Goal: Transaction & Acquisition: Book appointment/travel/reservation

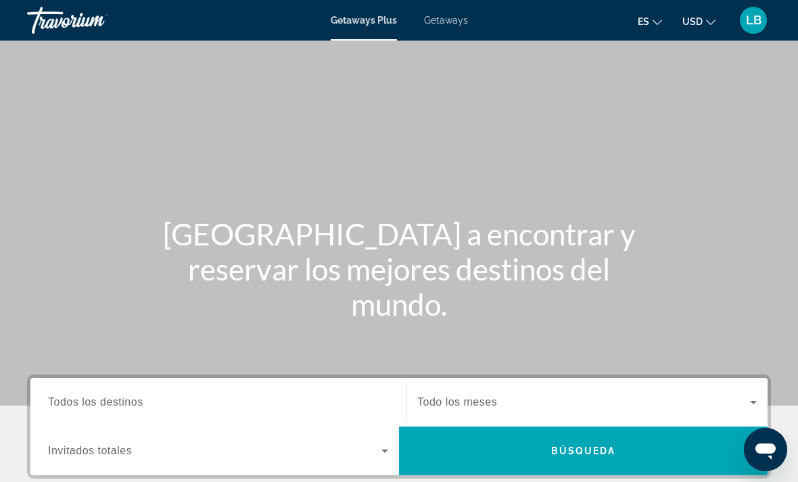
click at [456, 18] on span "Getaways" at bounding box center [446, 20] width 44 height 11
click at [147, 398] on input "Destination Todos los destinos" at bounding box center [218, 403] width 340 height 16
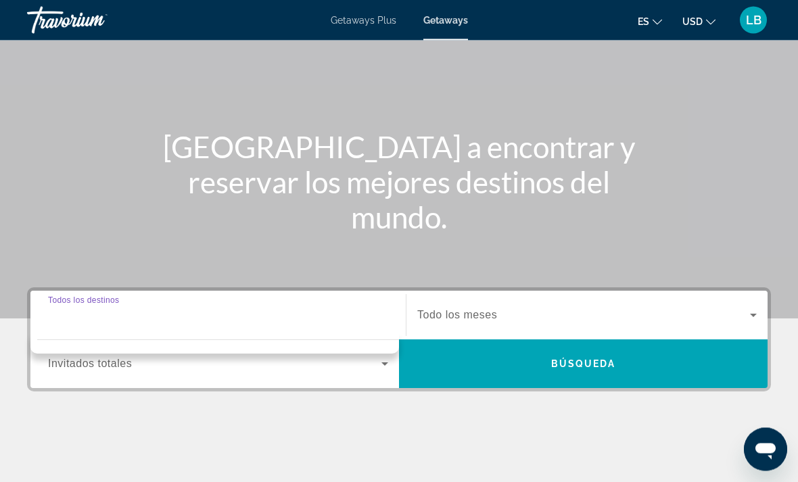
scroll to position [298, 0]
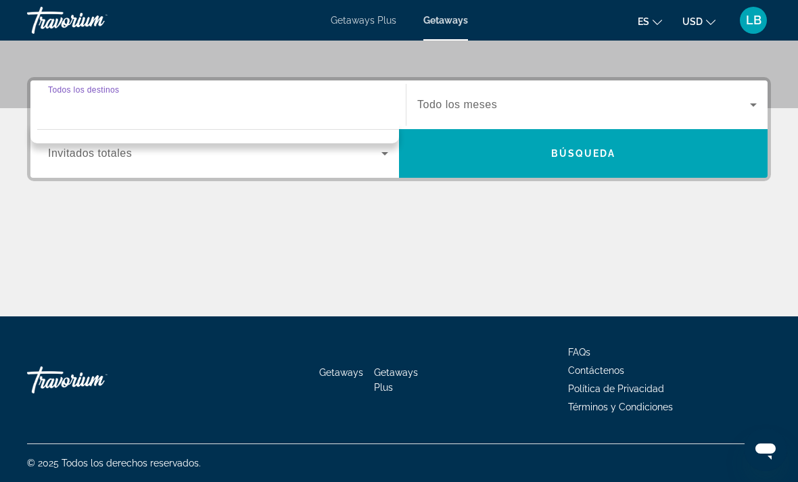
click at [137, 107] on input "Destination Todos los destinos" at bounding box center [218, 105] width 340 height 16
click at [303, 272] on div "Main content" at bounding box center [399, 265] width 744 height 101
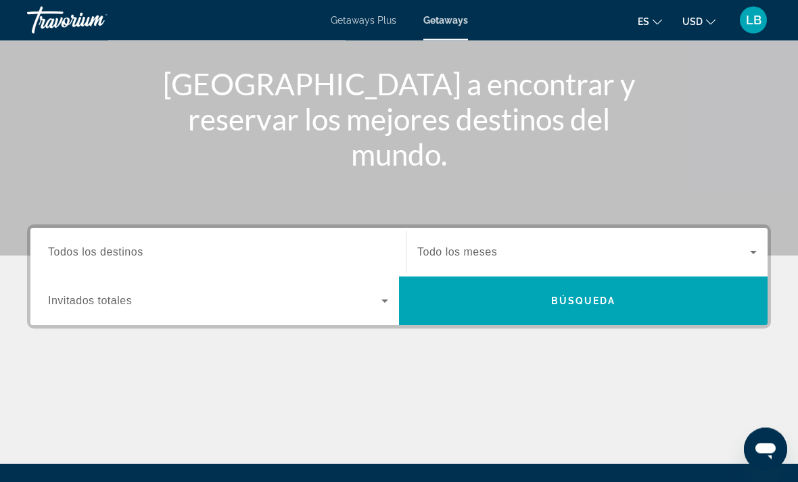
click at [99, 258] on span "Todos los destinos" at bounding box center [95, 252] width 95 height 11
click at [99, 258] on input "Destination Todos los destinos" at bounding box center [218, 253] width 340 height 16
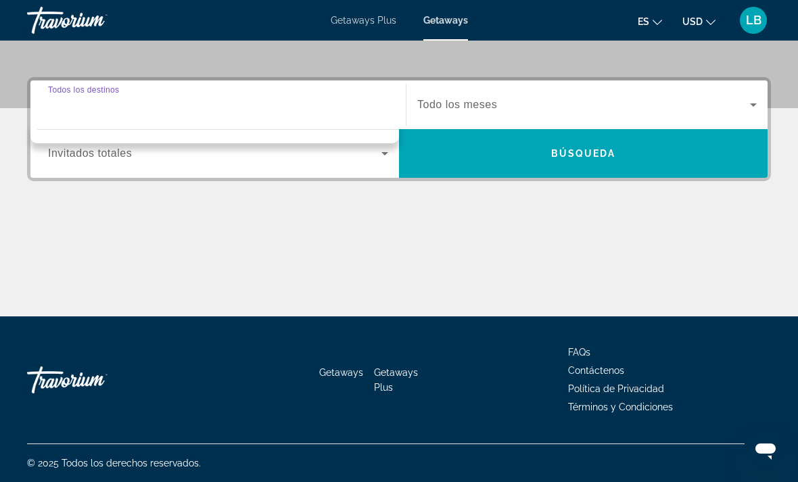
click at [233, 135] on div "Search widget" at bounding box center [218, 133] width 362 height 7
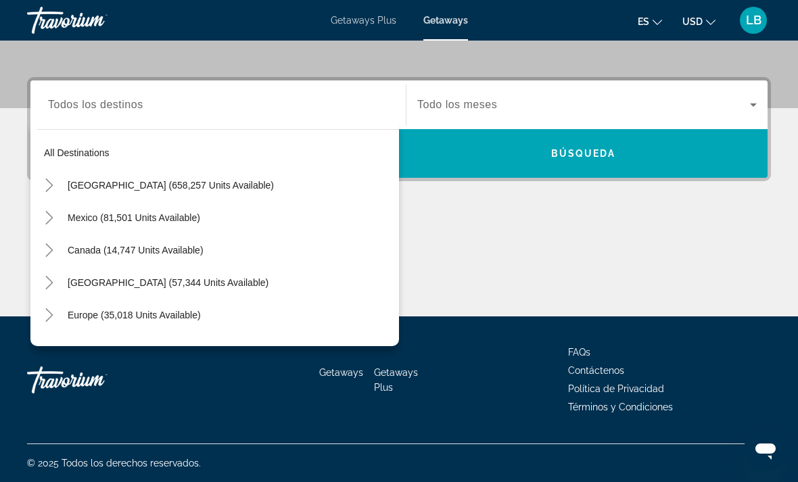
click at [58, 183] on mat-icon "Toggle United States (658,257 units available)" at bounding box center [49, 186] width 24 height 24
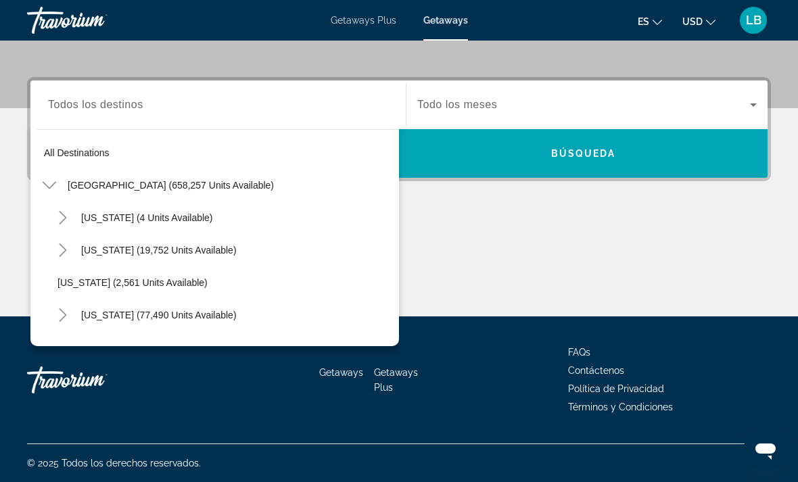
click at [156, 252] on span "Arizona (19,752 units available)" at bounding box center [159, 250] width 156 height 11
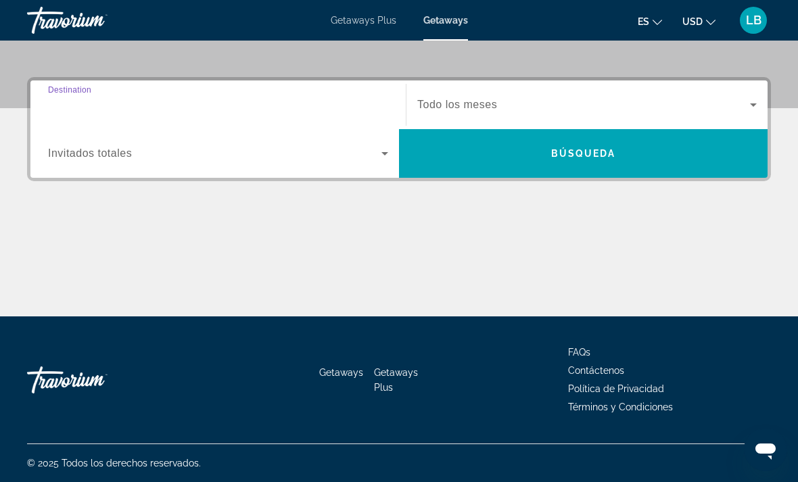
type input "**********"
click at [498, 116] on div "Search widget" at bounding box center [586, 105] width 339 height 38
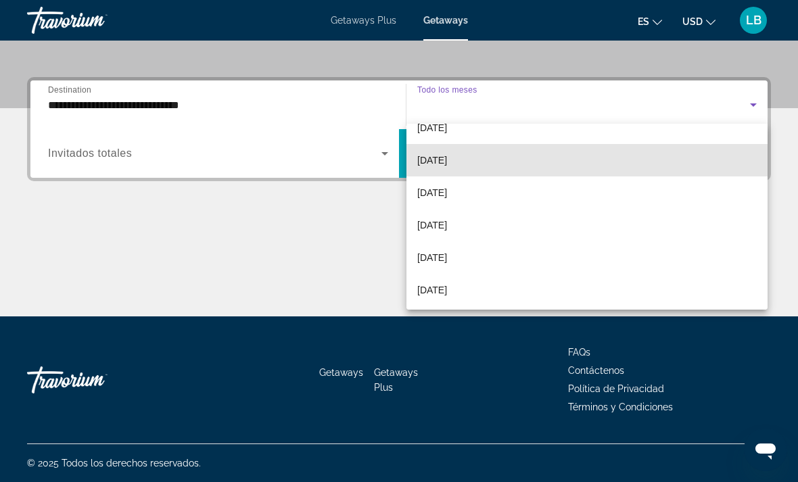
scroll to position [85, 0]
click at [500, 159] on mat-option "noviembre de 2025" at bounding box center [586, 158] width 361 height 32
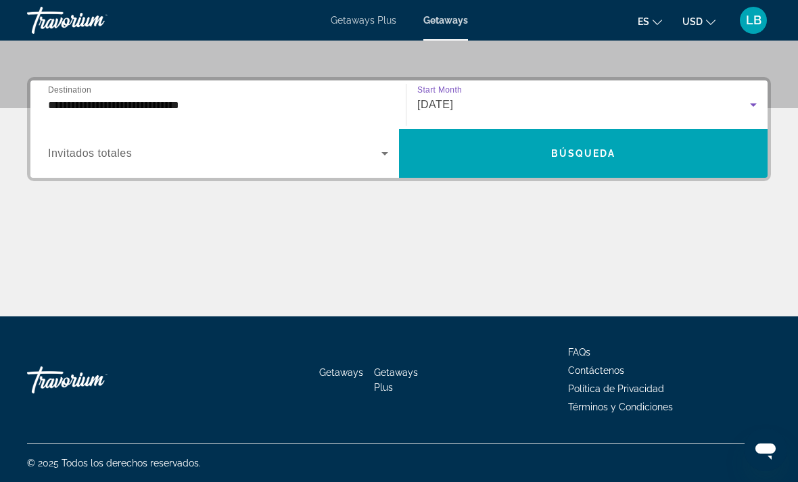
click at [233, 161] on span "Search widget" at bounding box center [214, 153] width 333 height 16
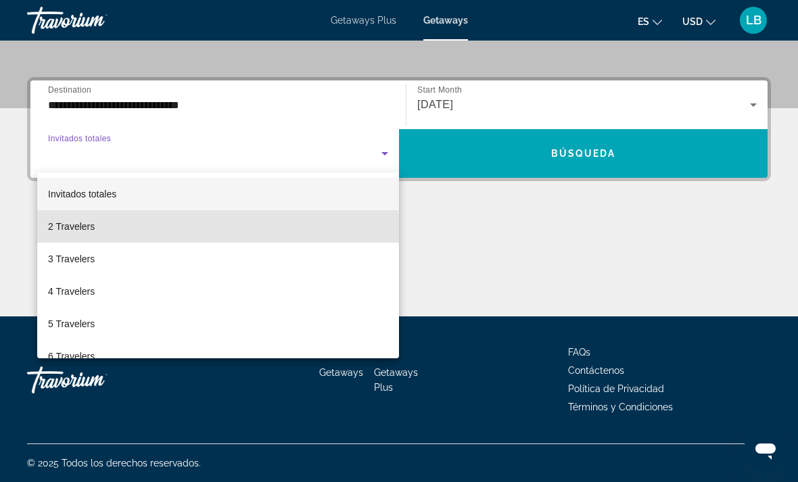
click at [150, 233] on mat-option "2 Travelers" at bounding box center [218, 226] width 362 height 32
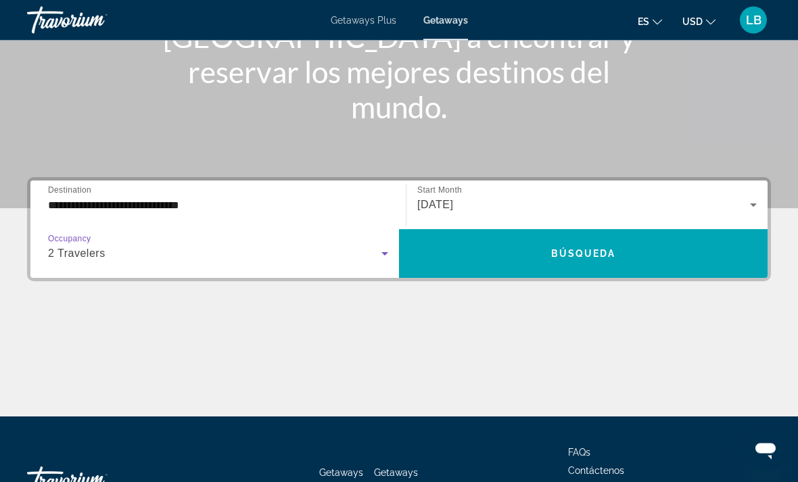
scroll to position [70, 0]
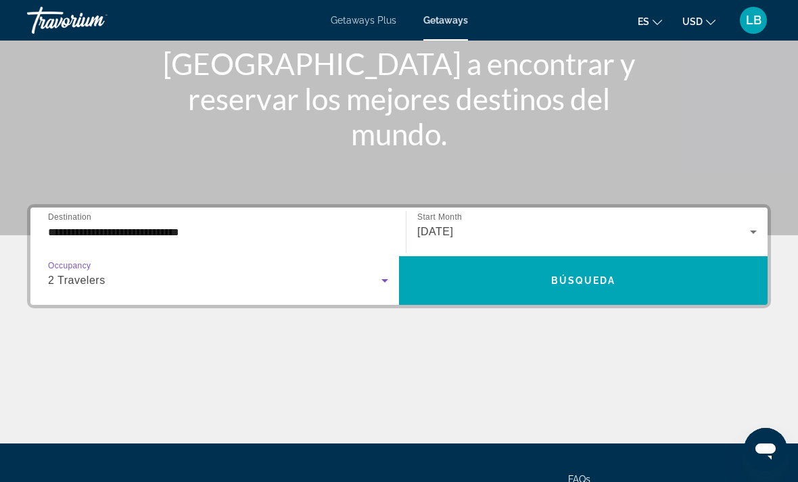
click at [565, 275] on span "Búsqueda" at bounding box center [583, 280] width 65 height 11
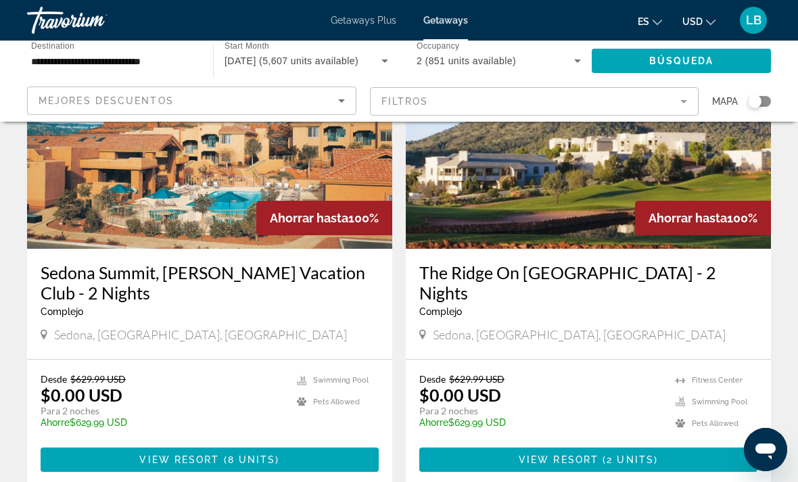
scroll to position [1070, 0]
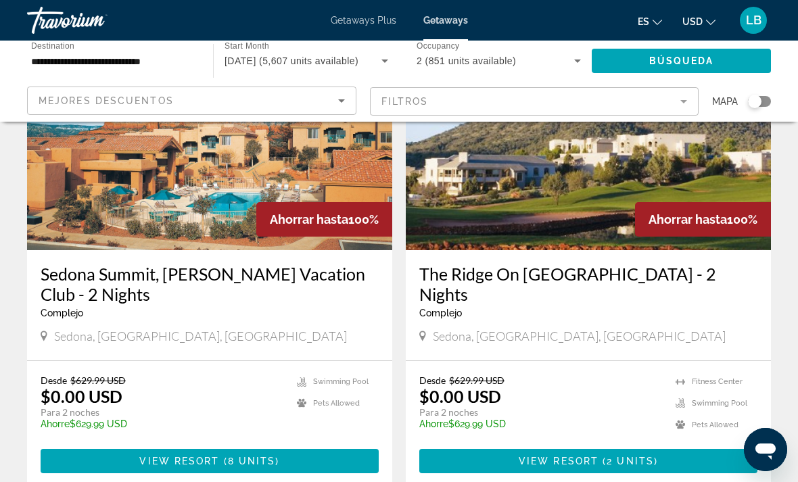
click at [773, 99] on app-map-search-filters "Mejores descuentos Filtros Mapa" at bounding box center [399, 101] width 771 height 41
click at [752, 108] on div "Search widget" at bounding box center [755, 102] width 14 height 14
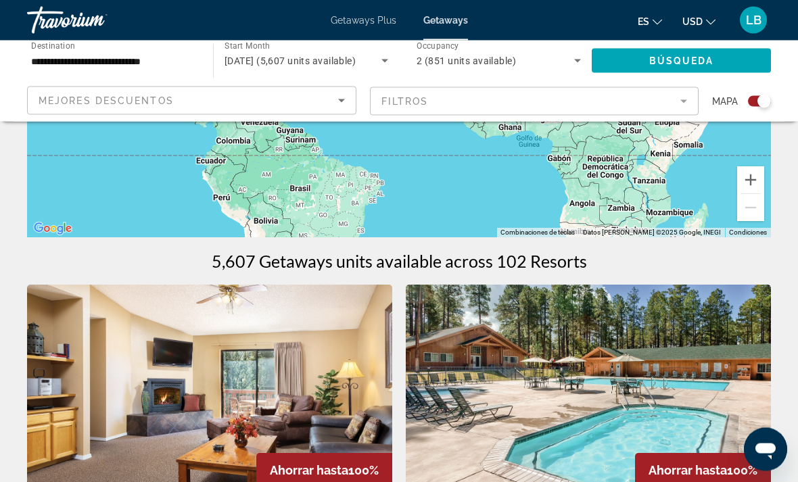
scroll to position [0, 0]
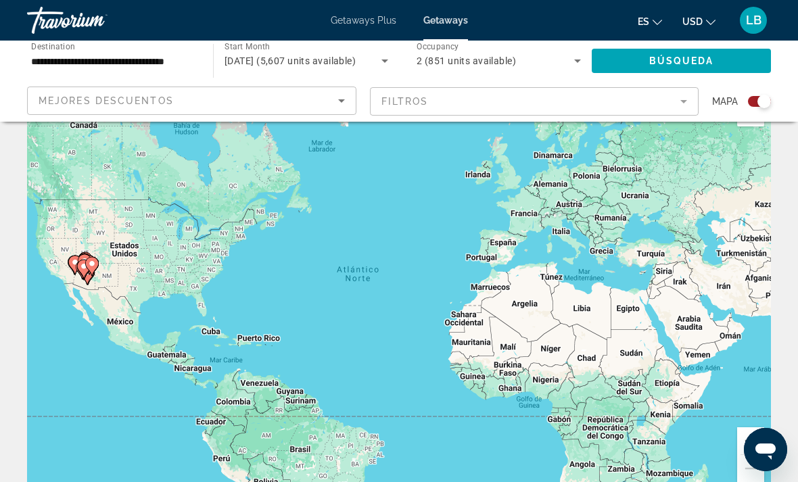
click at [76, 261] on icon "Main content" at bounding box center [82, 270] width 12 height 18
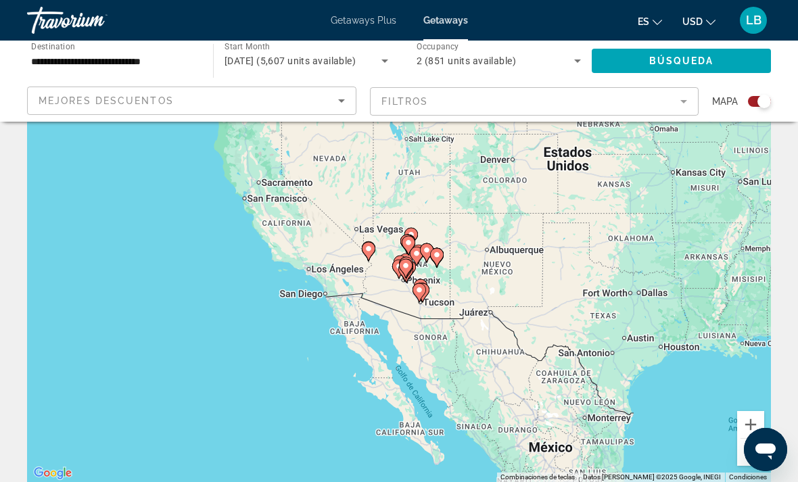
click at [422, 263] on gmp-advanced-marker "Main content" at bounding box center [417, 256] width 14 height 20
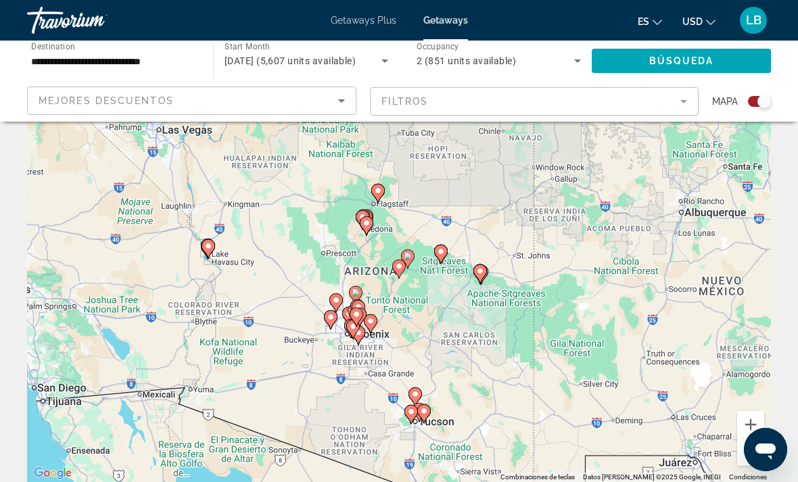
type input "**********"
click at [362, 317] on gmp-advanced-marker "Main content" at bounding box center [357, 309] width 14 height 20
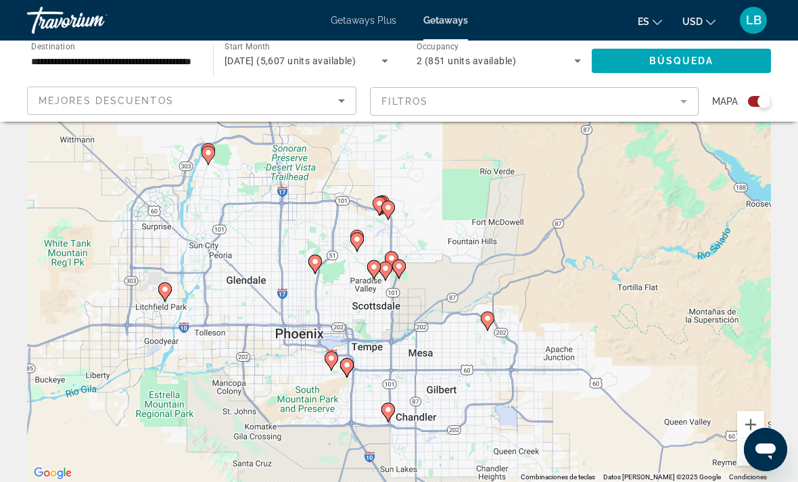
click at [214, 147] on gmp-advanced-marker "Main content" at bounding box center [208, 155] width 14 height 20
click at [212, 153] on icon "Main content" at bounding box center [208, 156] width 12 height 18
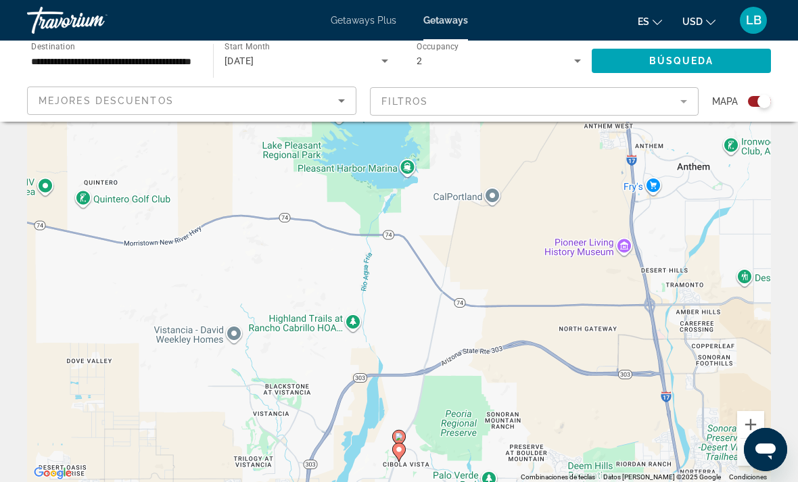
click at [530, 362] on div "Para activar la función de arrastrar con el teclado, presiona Alt + Intro. Una …" at bounding box center [399, 279] width 744 height 406
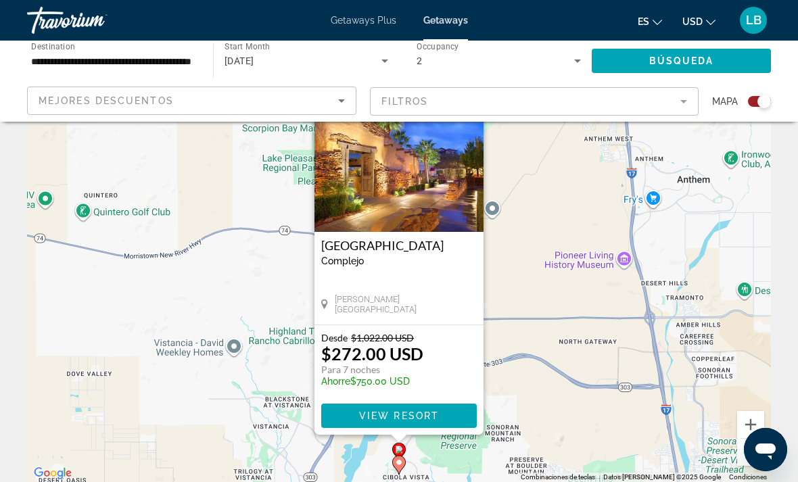
click at [544, 335] on div "Para activar la función de arrastrar con el teclado, presiona Alt + Intro. Una …" at bounding box center [399, 279] width 744 height 406
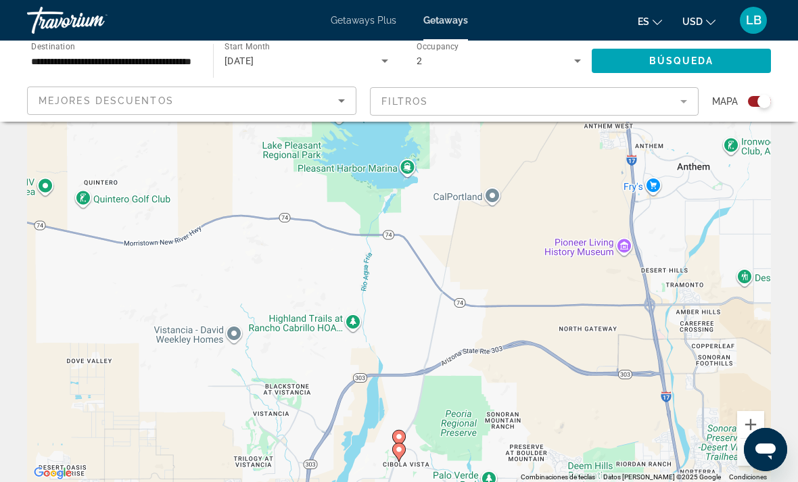
click at [538, 341] on div "Para activar la función de arrastrar con el teclado, presiona Alt + Intro. Una …" at bounding box center [399, 279] width 744 height 406
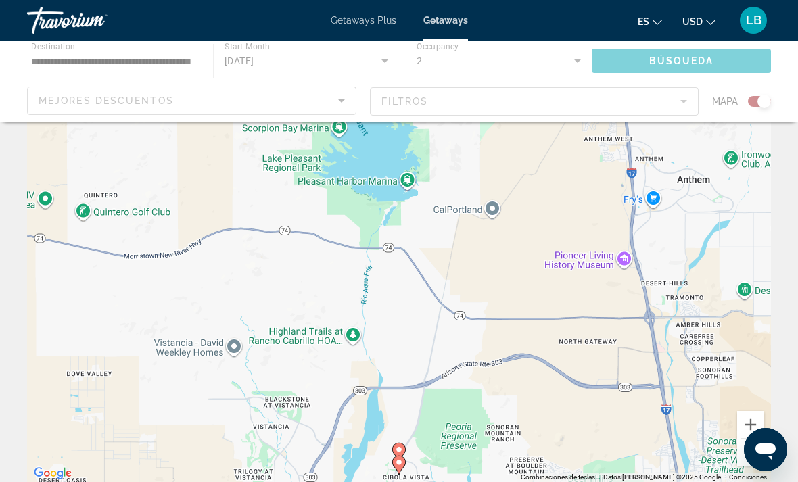
click at [553, 369] on div "Para activar la función de arrastrar con el teclado, presiona Alt + Intro. Una …" at bounding box center [399, 279] width 744 height 406
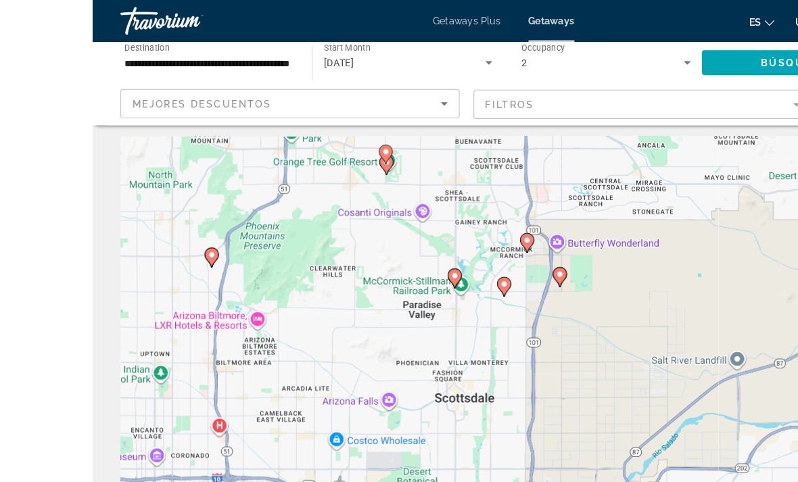
scroll to position [3, 0]
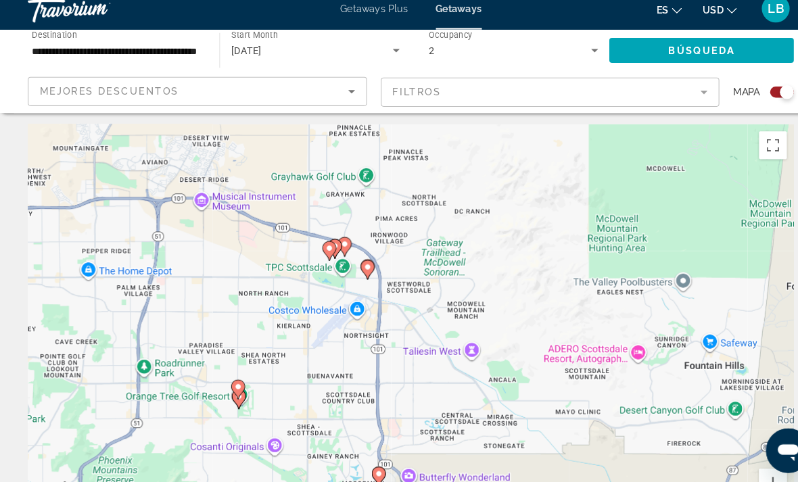
click at [556, 258] on div "Para activar la función de arrastrar con el teclado, presiona Alt + Intro. Una …" at bounding box center [399, 336] width 744 height 406
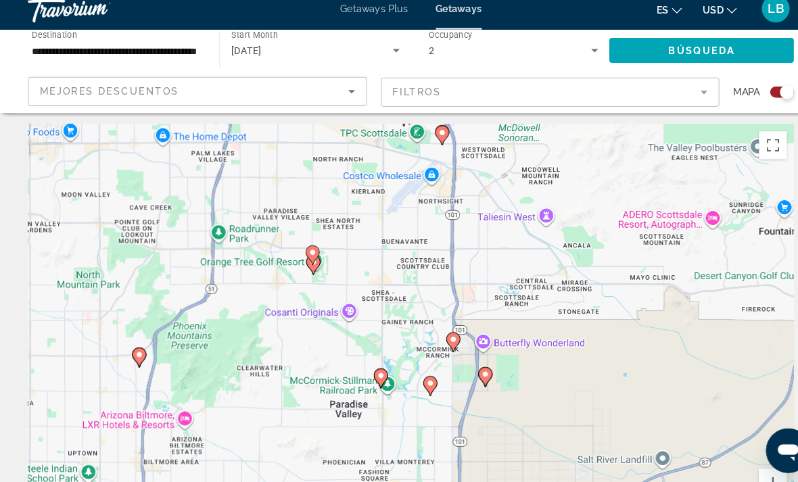
click at [431, 332] on div "Para activar la función de arrastrar con el teclado, presiona Alt + Intro. Una …" at bounding box center [399, 336] width 744 height 406
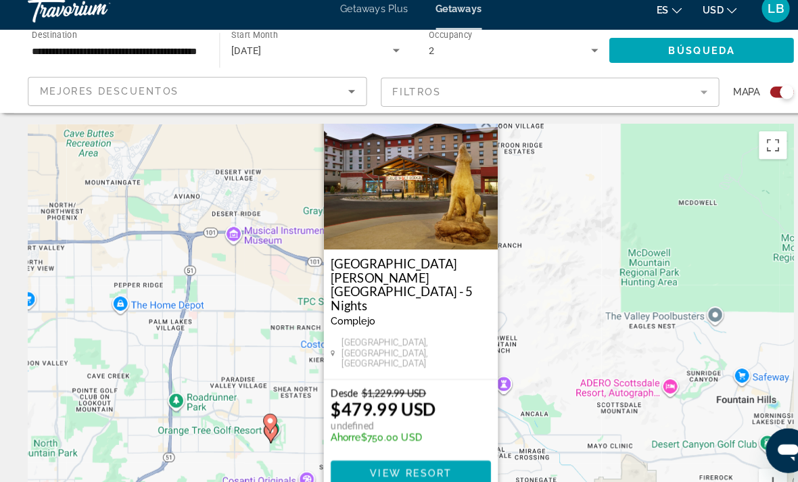
click at [565, 233] on div "Para activar la función de arrastrar con el teclado, presiona Alt + Intro. Una …" at bounding box center [399, 336] width 744 height 406
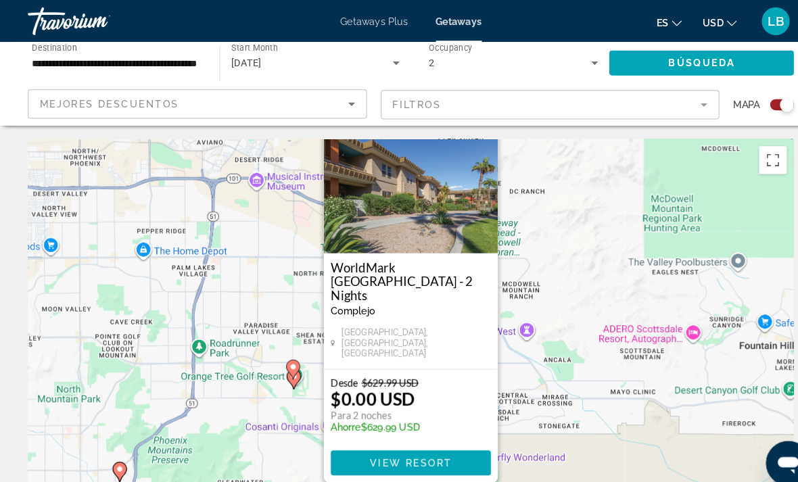
scroll to position [0, 0]
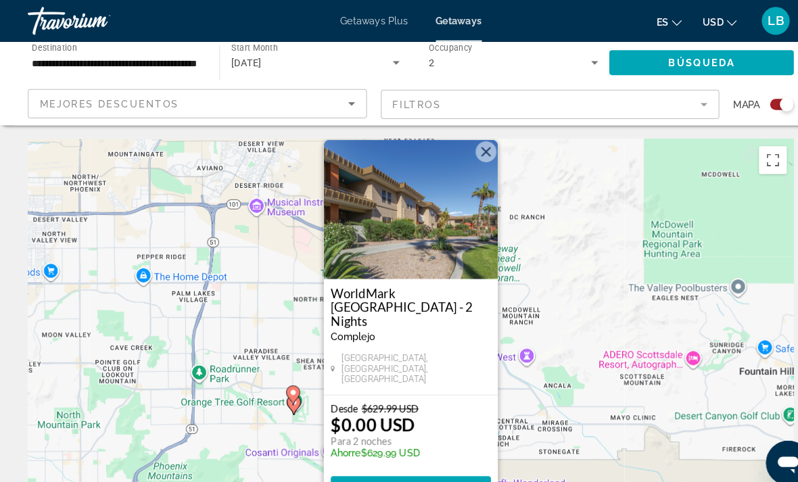
click at [580, 227] on div "Para activar la función de arrastrar con el teclado, presiona Alt + Intro. Una …" at bounding box center [399, 338] width 744 height 406
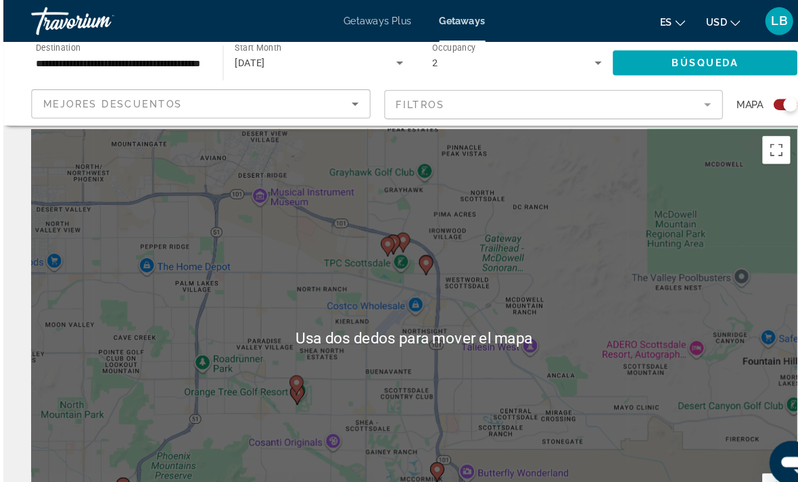
scroll to position [83, 0]
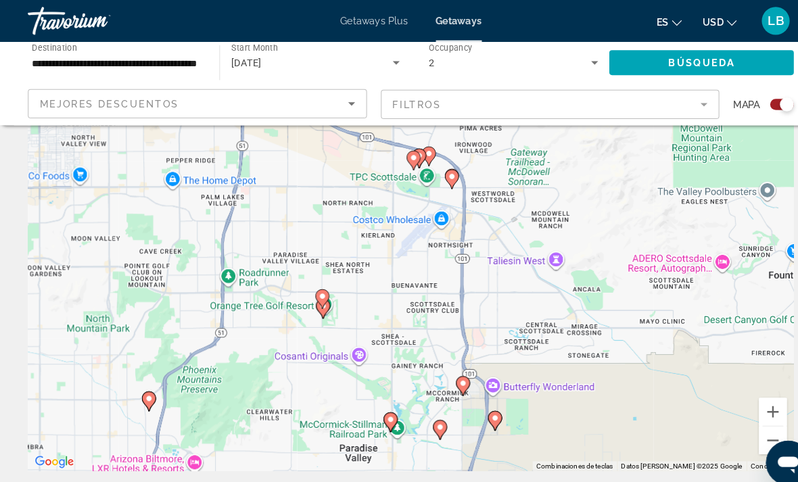
click at [374, 412] on gmp-advanced-marker "Main content" at bounding box center [380, 410] width 14 height 20
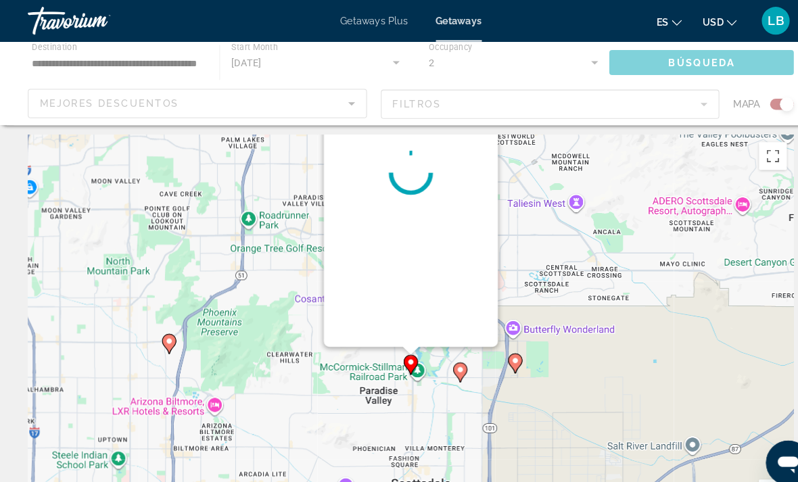
scroll to position [0, 0]
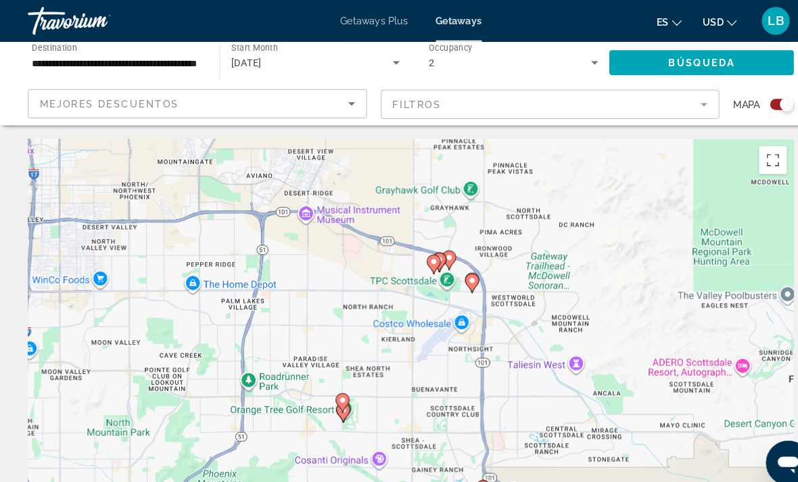
click at [571, 241] on div "Para activar la función de arrastrar con el teclado, presiona Alt + Intro. Una …" at bounding box center [399, 338] width 744 height 406
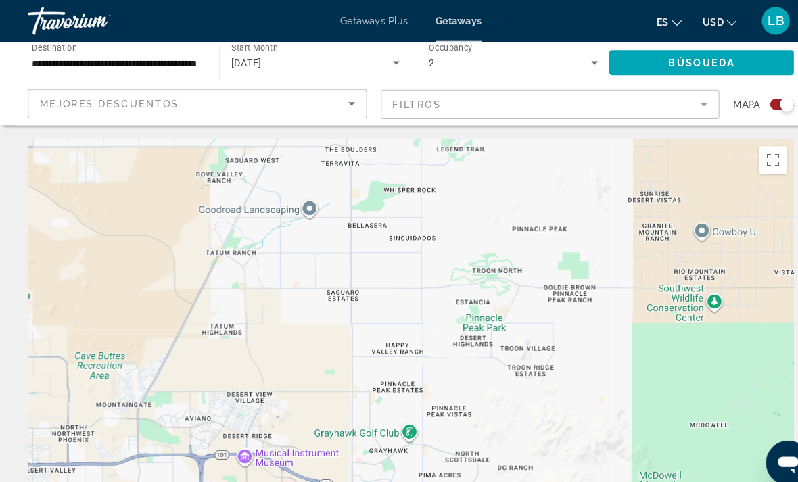
click at [581, 194] on div "Para activar la función de arrastrar con el teclado, presiona Alt + Intro. Una …" at bounding box center [399, 338] width 744 height 406
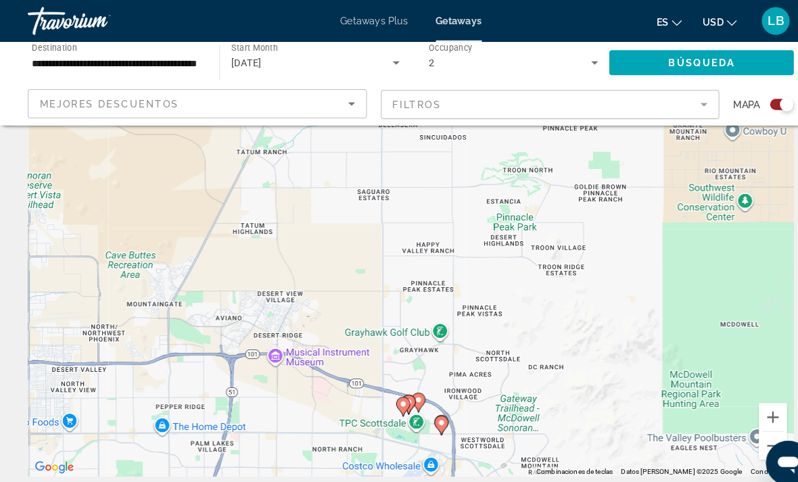
scroll to position [101, 0]
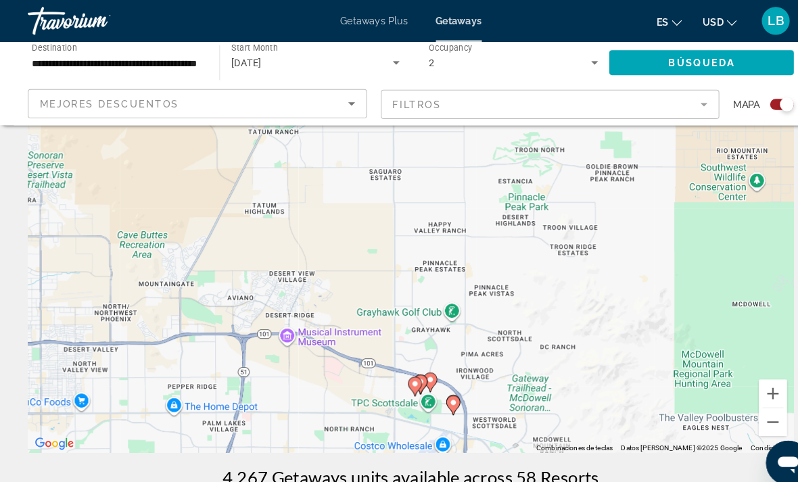
click at [751, 373] on button "Acercar" at bounding box center [750, 382] width 27 height 27
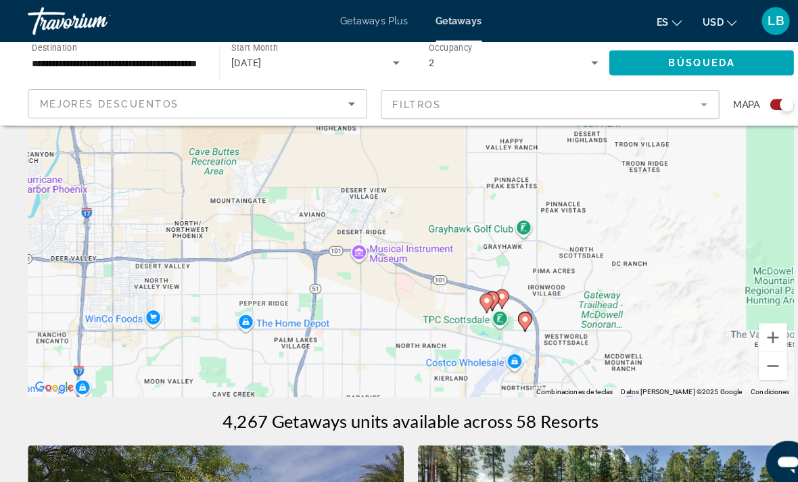
scroll to position [156, 0]
click at [750, 329] on button "Acercar" at bounding box center [750, 327] width 27 height 27
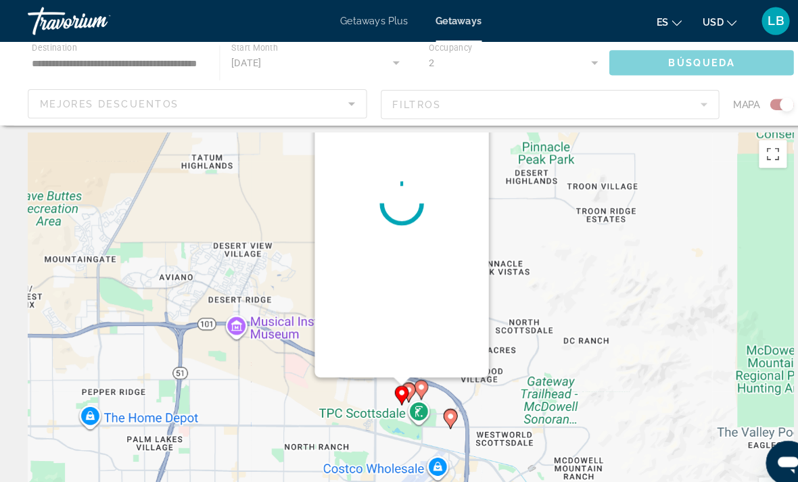
scroll to position [0, 0]
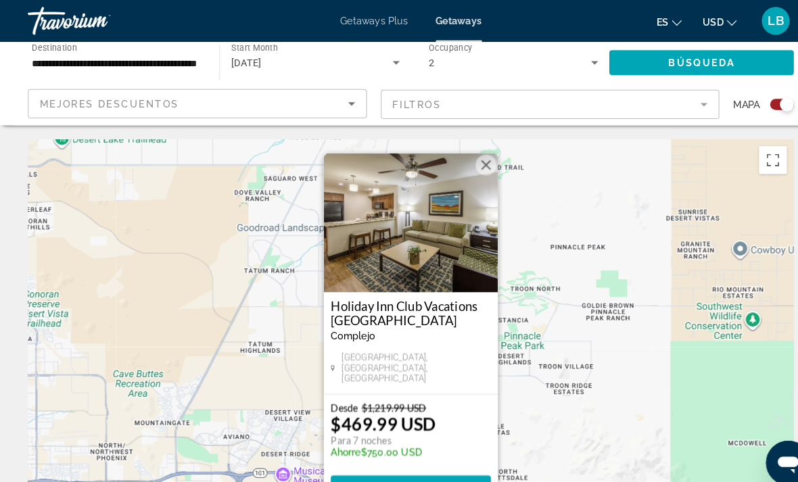
click at [585, 312] on div "Para activar la función de arrastrar con el teclado, presiona Alt + Intro. Una …" at bounding box center [399, 338] width 744 height 406
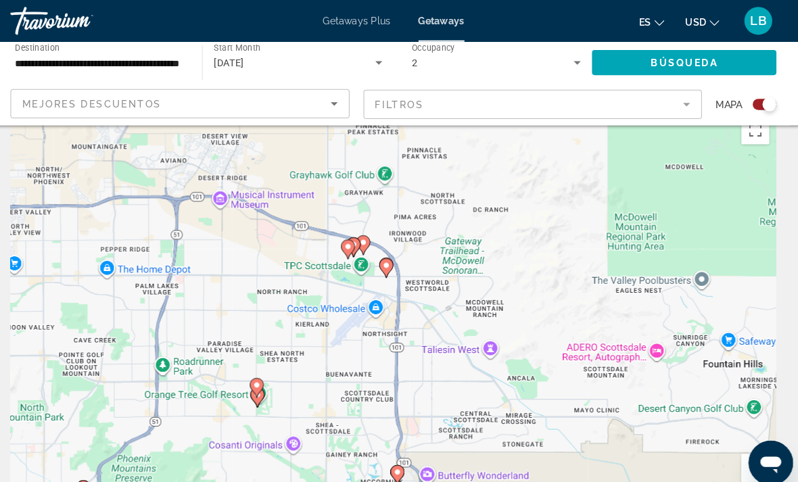
scroll to position [120, 0]
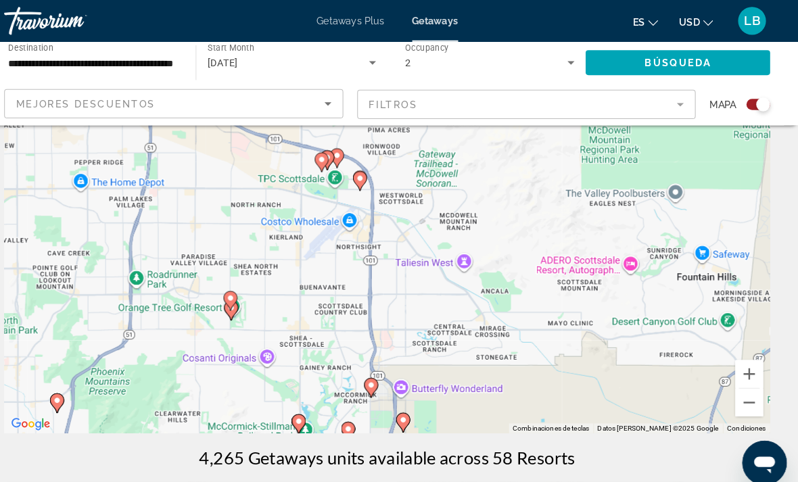
click at [737, 363] on button "Acercar" at bounding box center [750, 363] width 27 height 27
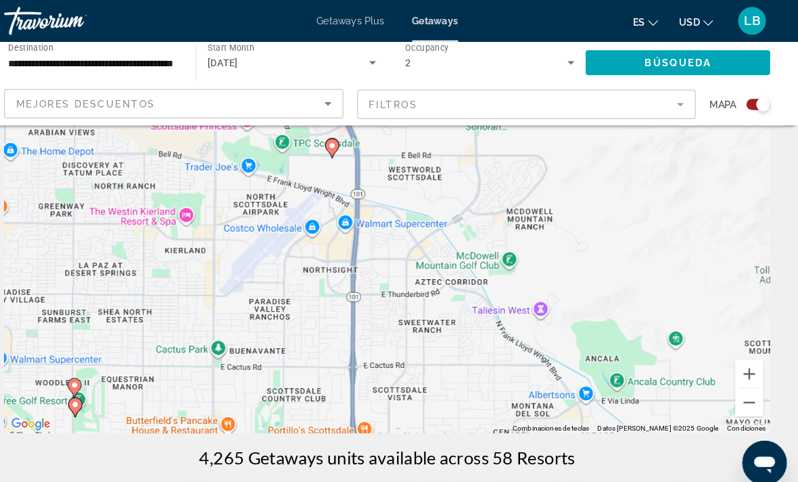
click at [737, 361] on button "Acercar" at bounding box center [750, 363] width 27 height 27
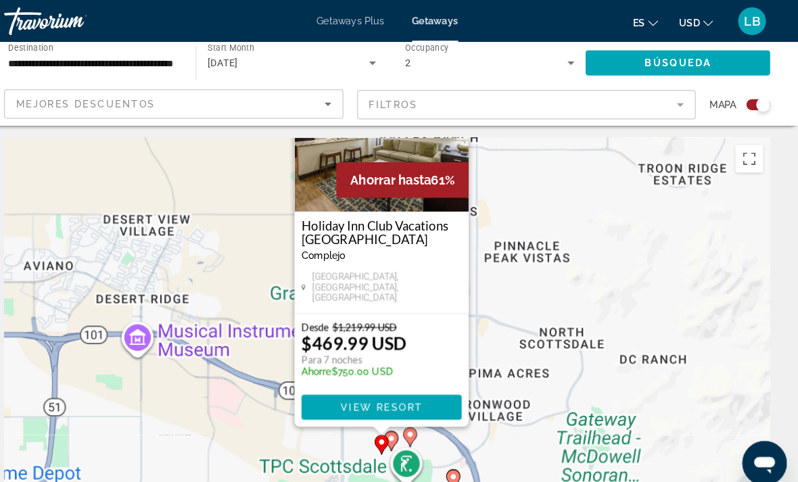
scroll to position [0, 0]
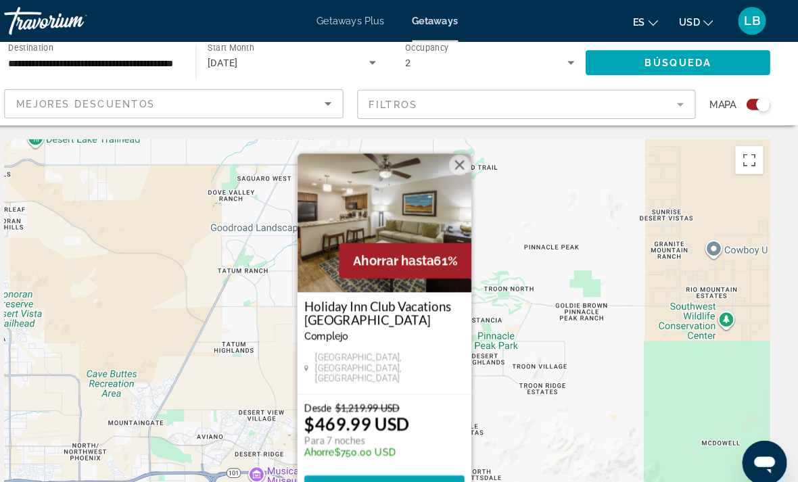
click at [524, 281] on div "Para activar la función de arrastrar con el teclado, presiona Alt + Intro. Una …" at bounding box center [399, 338] width 744 height 406
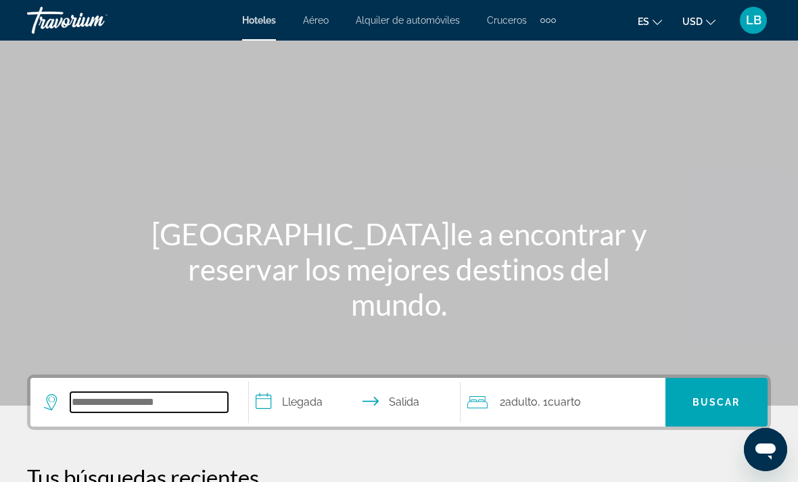
click at [186, 392] on input "Search widget" at bounding box center [149, 402] width 158 height 20
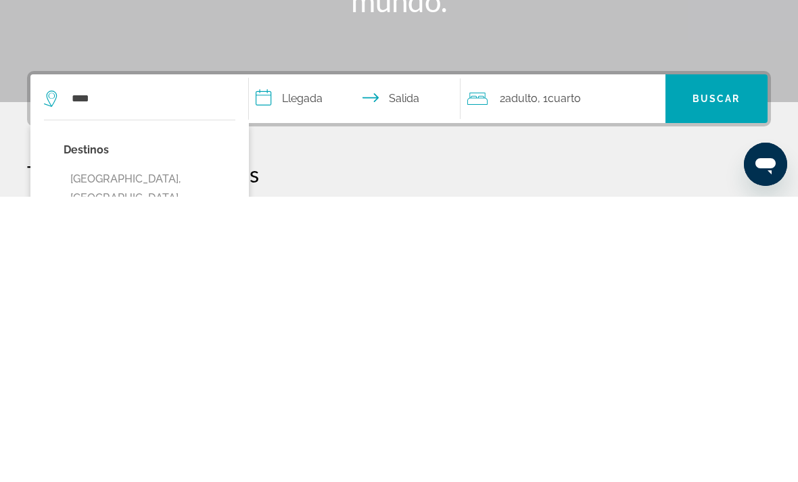
click at [156, 452] on button "[GEOGRAPHIC_DATA], [GEOGRAPHIC_DATA], [GEOGRAPHIC_DATA] (PHX)" at bounding box center [150, 484] width 172 height 64
type input "**********"
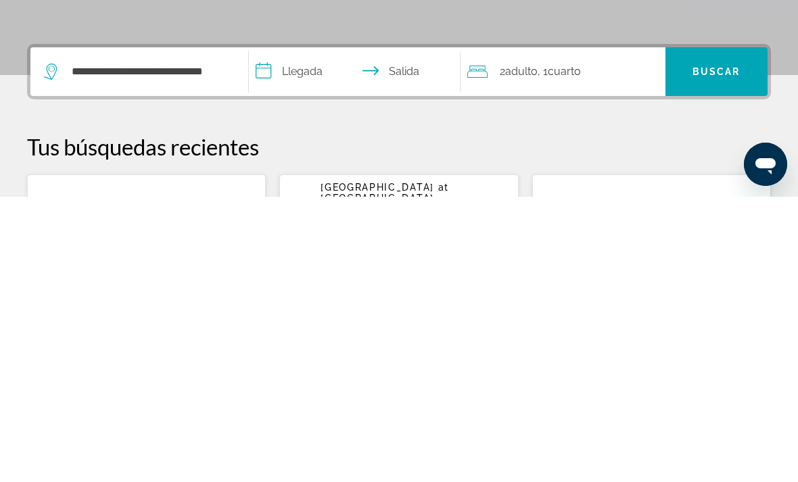
click at [288, 333] on input "**********" at bounding box center [357, 359] width 217 height 53
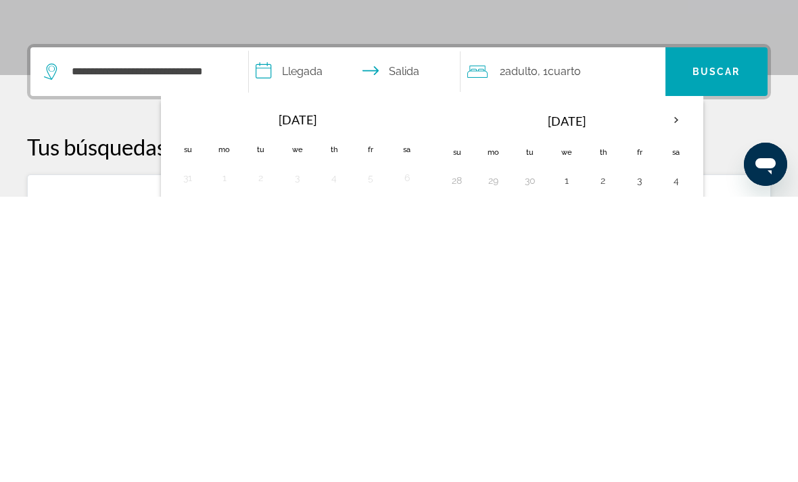
scroll to position [331, 0]
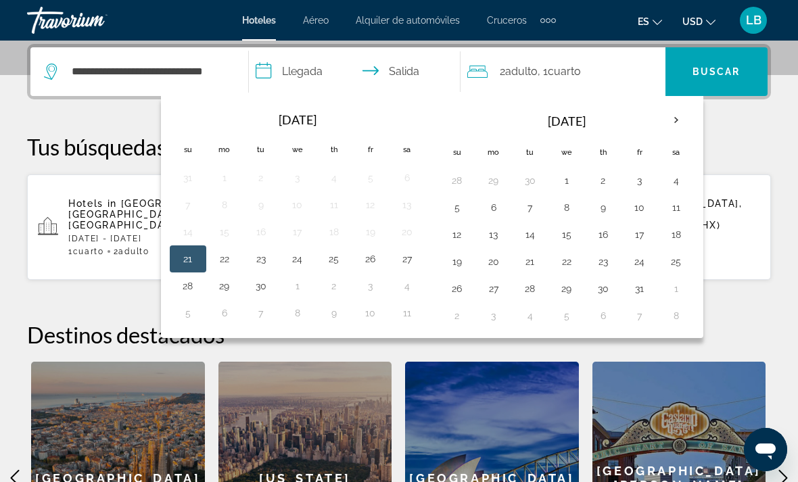
click at [675, 116] on th "Next month" at bounding box center [676, 120] width 37 height 30
click at [673, 174] on button "1" at bounding box center [676, 180] width 22 height 19
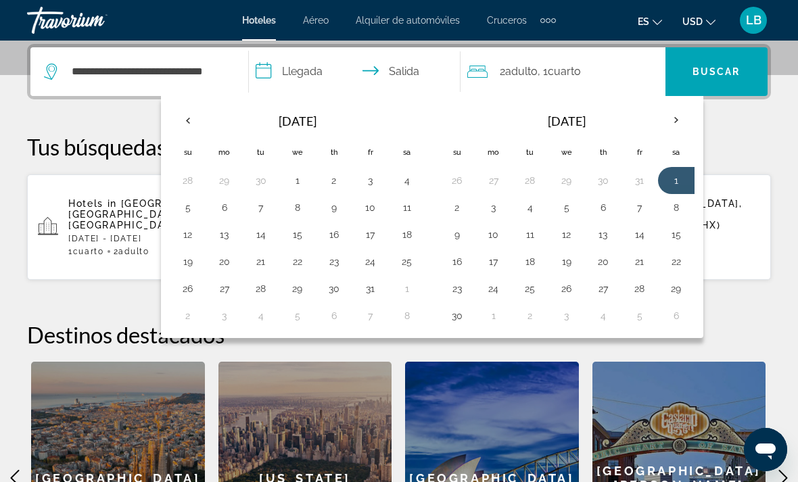
click at [465, 207] on button "2" at bounding box center [457, 207] width 22 height 19
type input "**********"
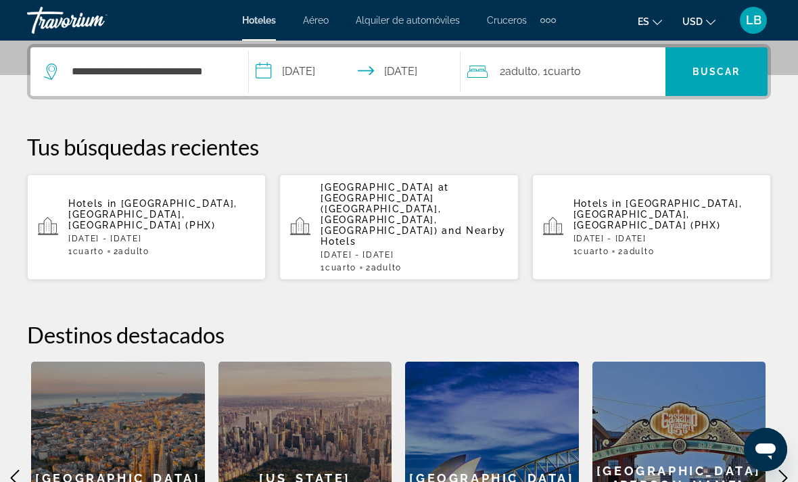
click at [725, 68] on span "Buscar" at bounding box center [716, 71] width 48 height 11
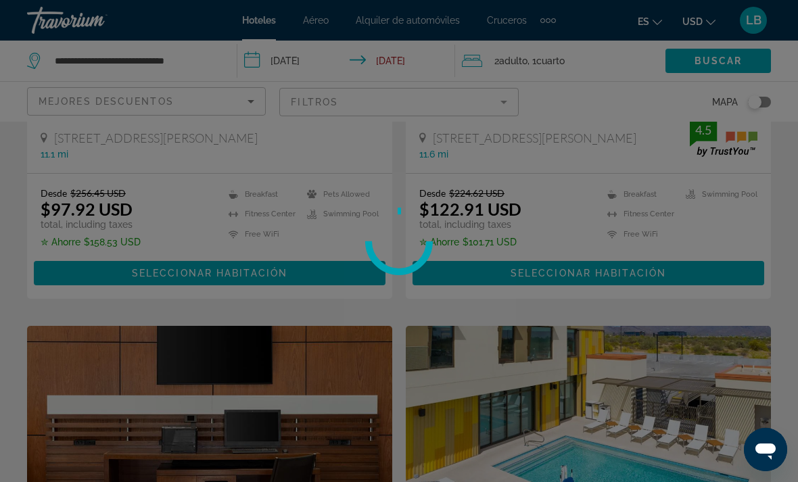
scroll to position [43, 0]
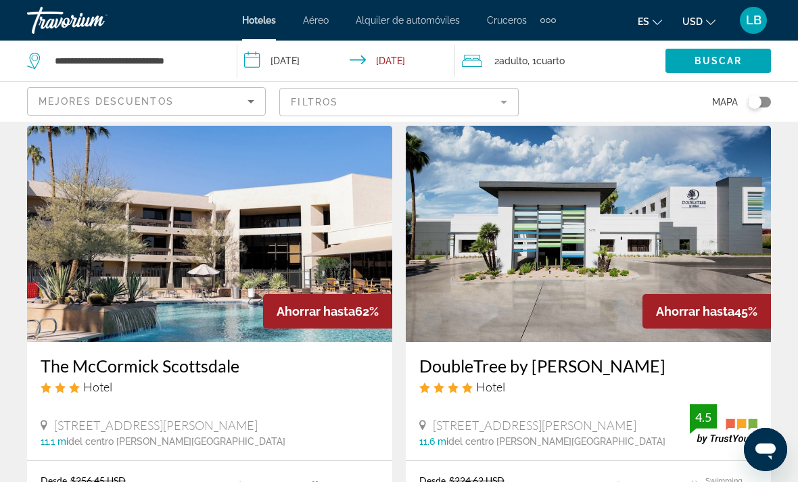
click at [502, 101] on mat-form-field "Filtros" at bounding box center [398, 102] width 239 height 28
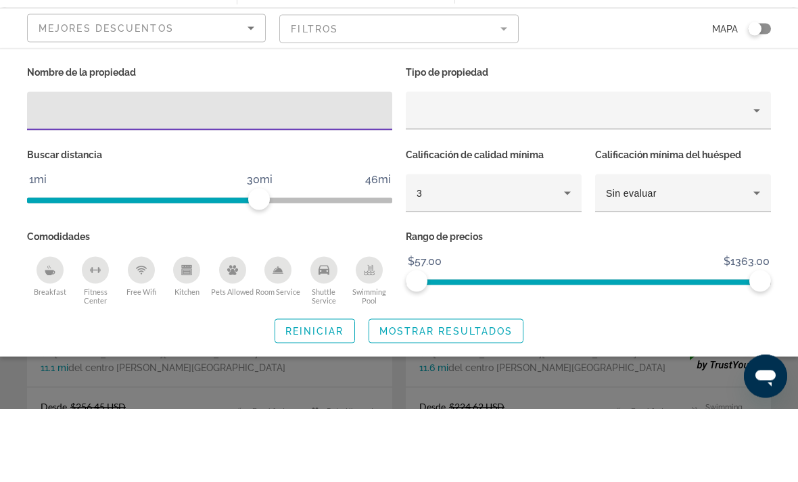
click at [561, 258] on icon "Hotel Filters" at bounding box center [567, 266] width 16 height 16
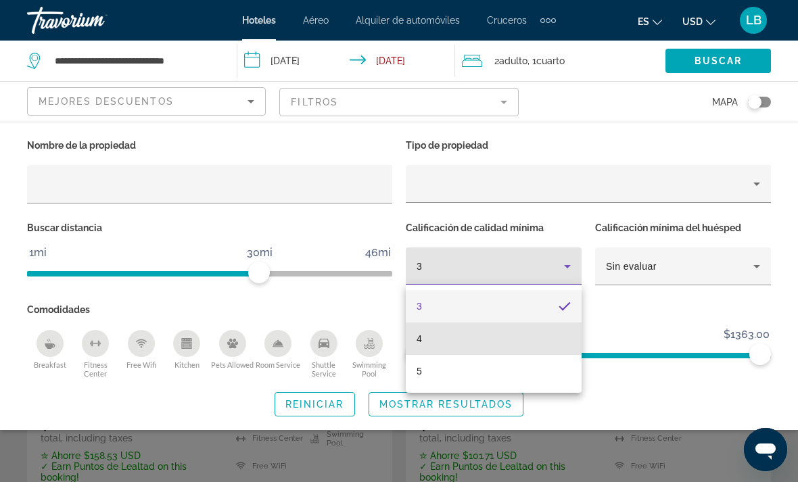
click at [481, 329] on mat-option "4" at bounding box center [494, 339] width 176 height 32
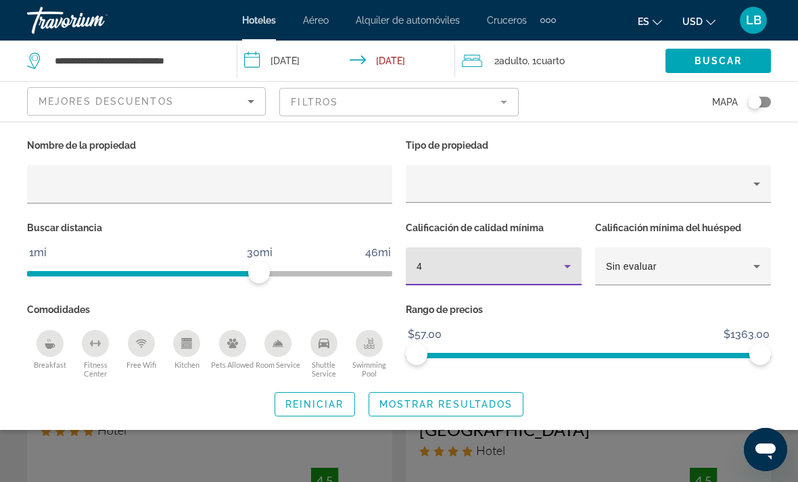
click at [476, 400] on span "Mostrar resultados" at bounding box center [446, 404] width 134 height 11
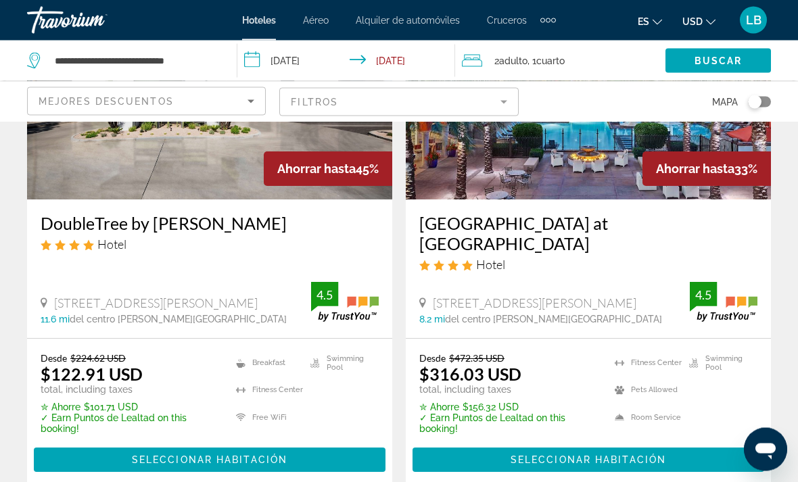
scroll to position [195, 0]
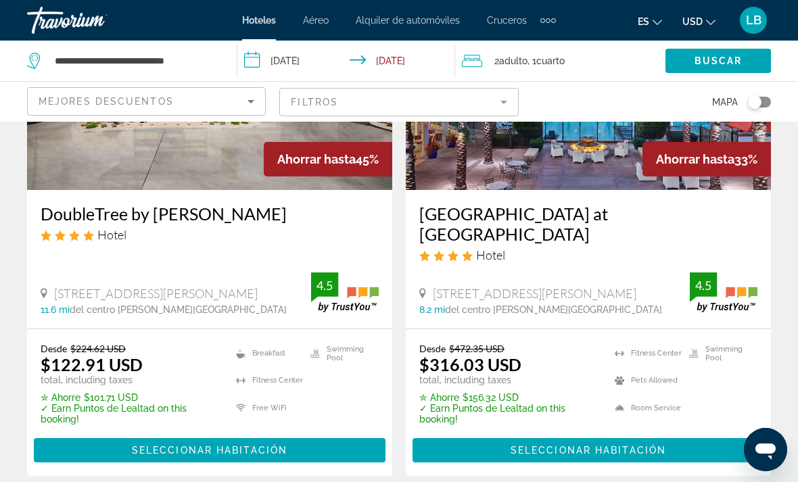
click at [542, 445] on span "Seleccionar habitación" at bounding box center [588, 450] width 156 height 11
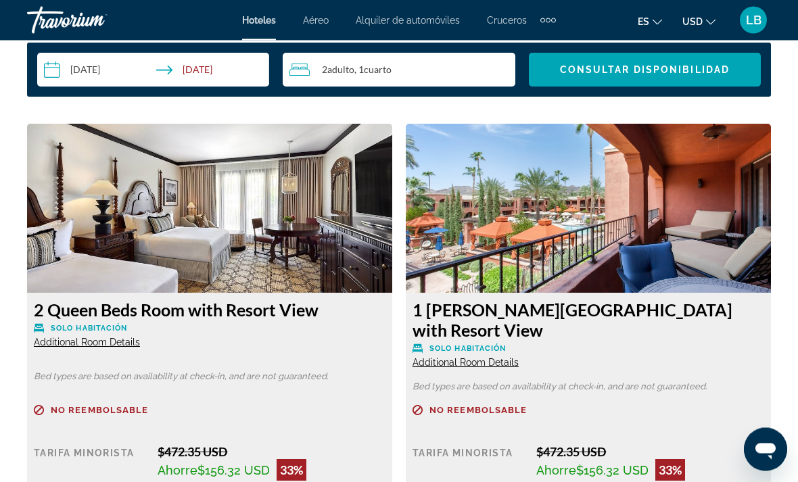
scroll to position [2027, 0]
click at [700, 239] on img "Main content" at bounding box center [588, 208] width 365 height 169
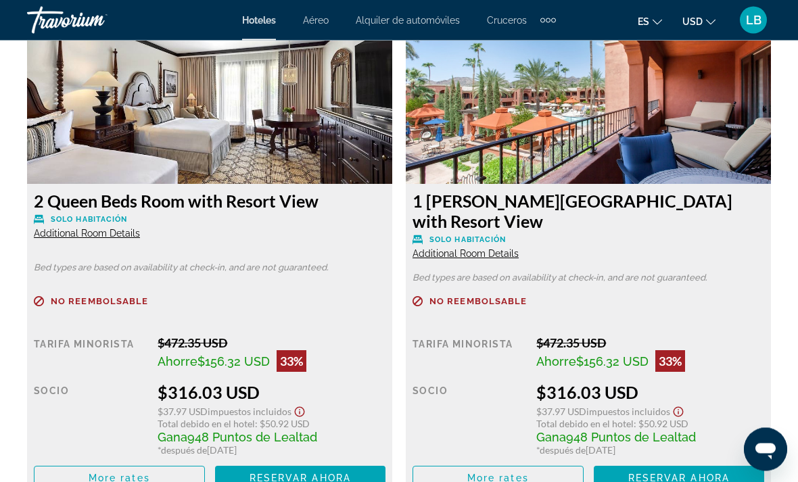
scroll to position [2136, 0]
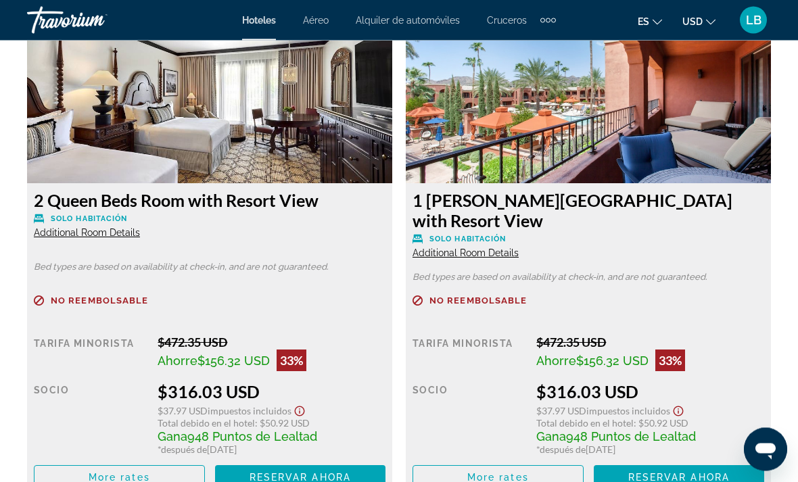
click at [534, 462] on span "Main content" at bounding box center [498, 478] width 170 height 32
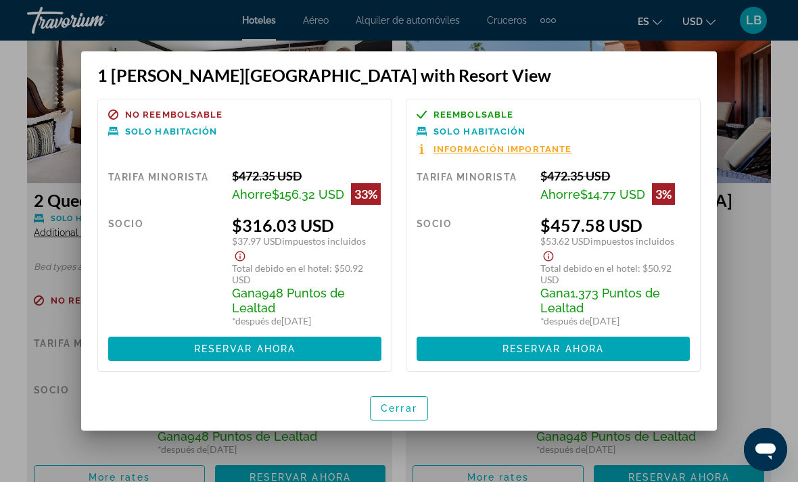
click at [403, 409] on span "Cerrar" at bounding box center [399, 408] width 37 height 11
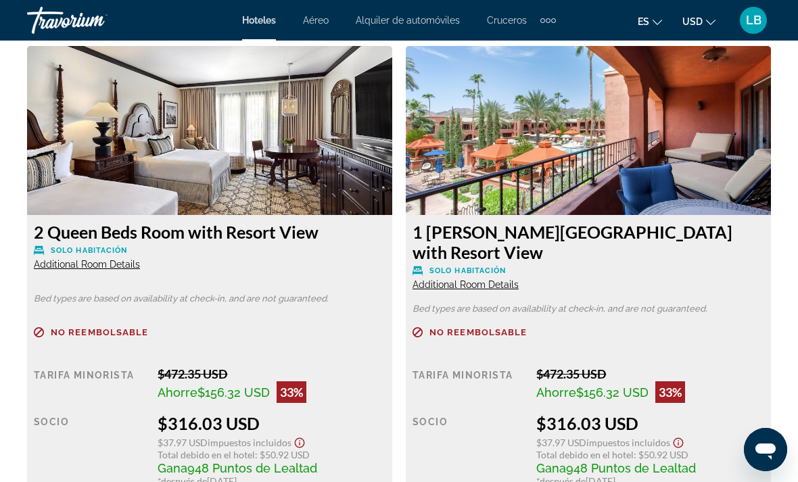
scroll to position [2079, 0]
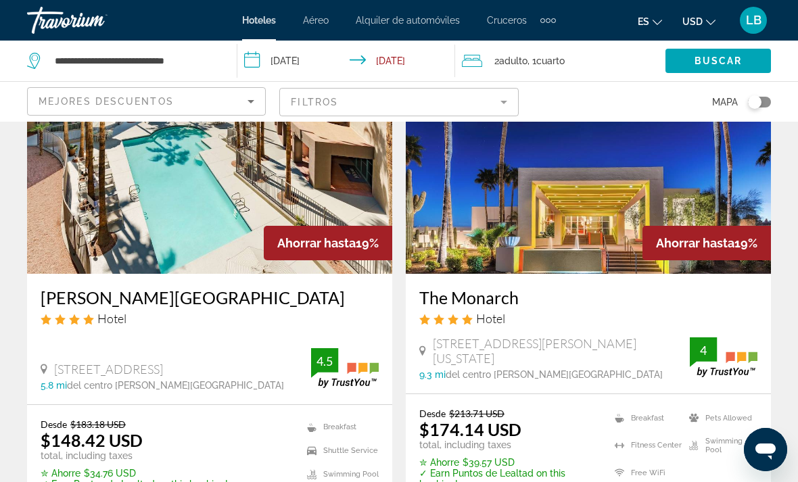
scroll to position [1690, 0]
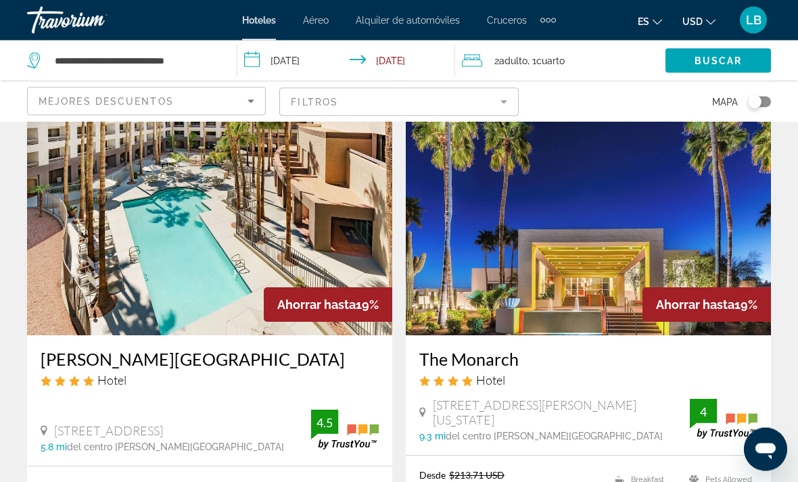
click at [679, 223] on img "Main content" at bounding box center [588, 228] width 365 height 216
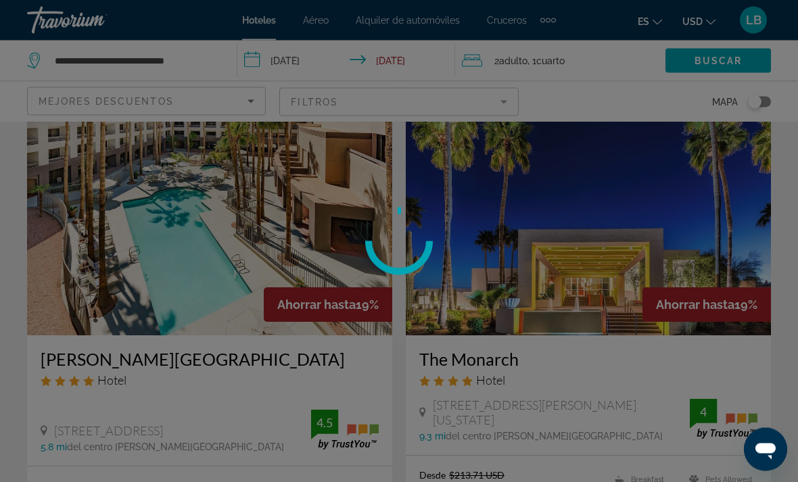
scroll to position [1619, 0]
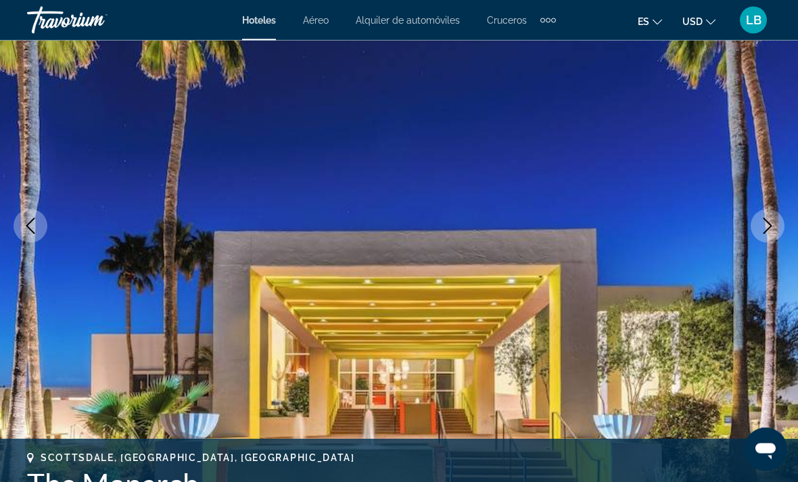
scroll to position [136, 0]
click at [753, 212] on img "Main content" at bounding box center [399, 226] width 798 height 642
click at [769, 226] on icon "Next image" at bounding box center [767, 226] width 16 height 16
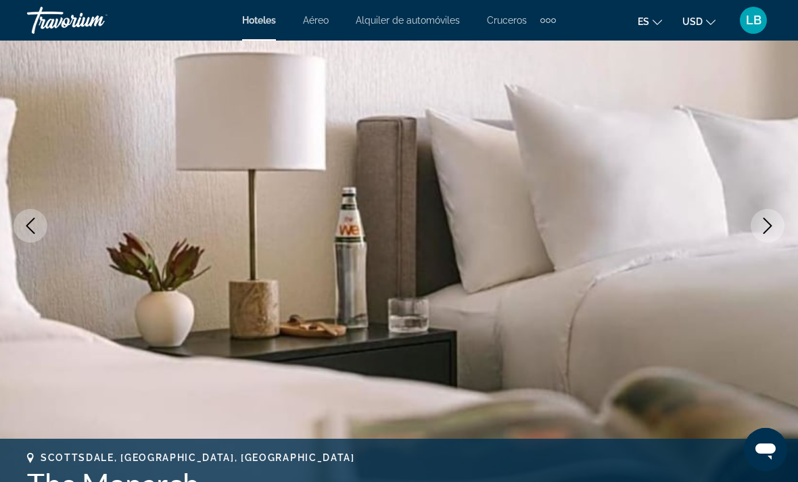
click at [767, 233] on icon "Next image" at bounding box center [767, 226] width 16 height 16
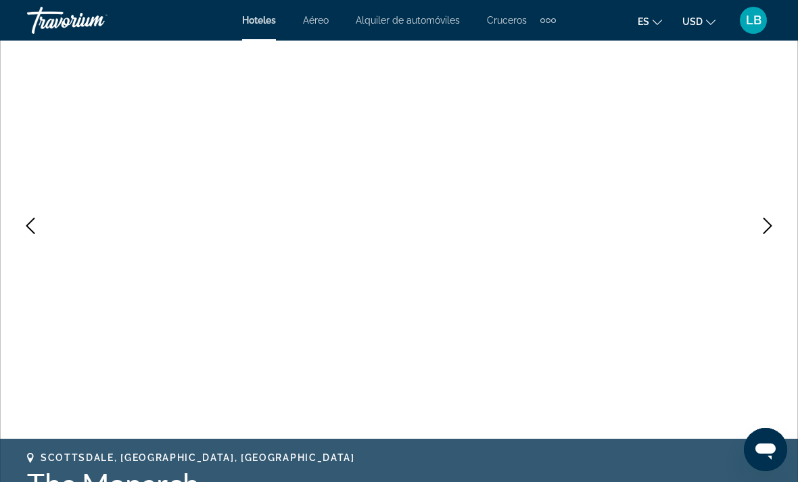
click at [767, 230] on icon "Next image" at bounding box center [767, 226] width 9 height 16
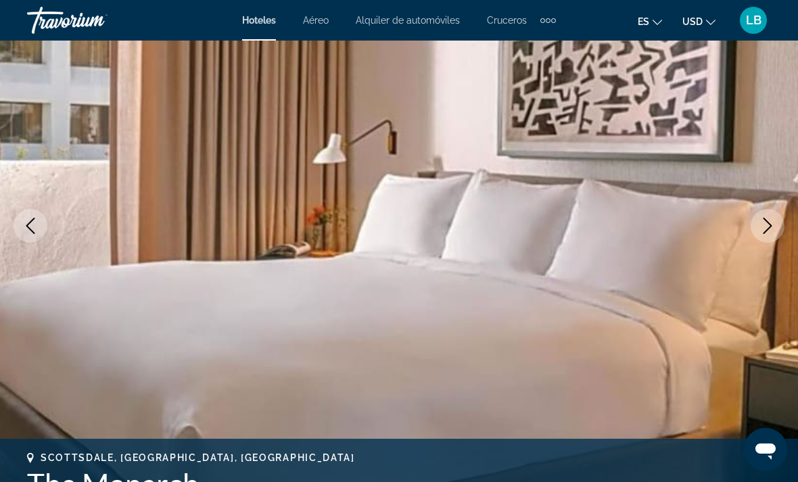
click at [771, 228] on icon "Next image" at bounding box center [767, 226] width 16 height 16
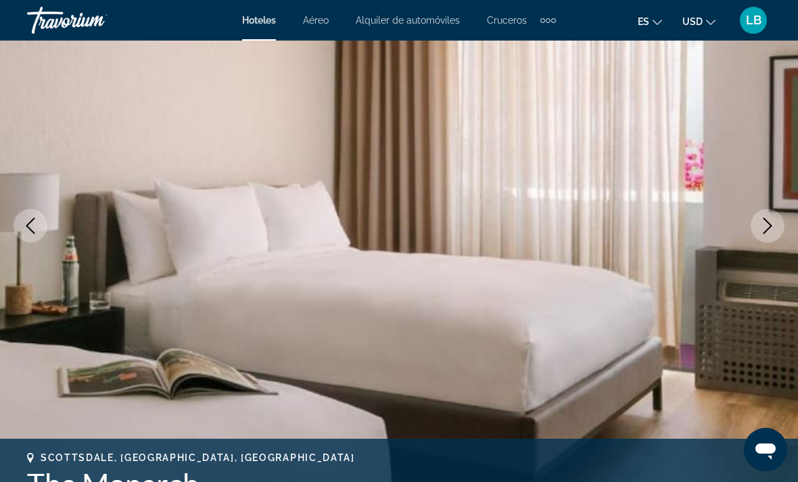
click at [767, 233] on icon "Next image" at bounding box center [767, 226] width 16 height 16
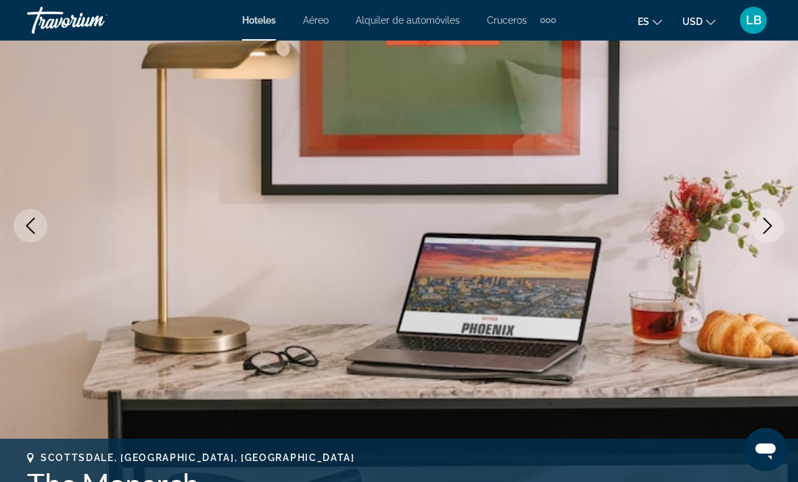
click at [770, 227] on icon "Next image" at bounding box center [767, 226] width 9 height 16
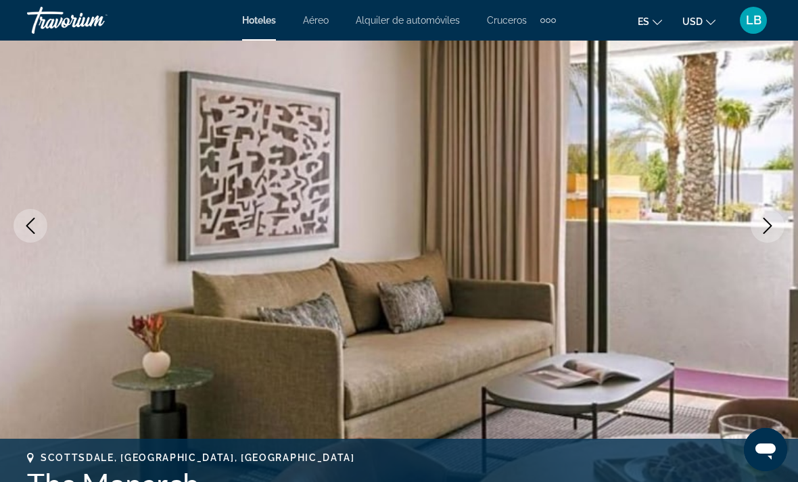
click at [774, 222] on icon "Next image" at bounding box center [767, 226] width 16 height 16
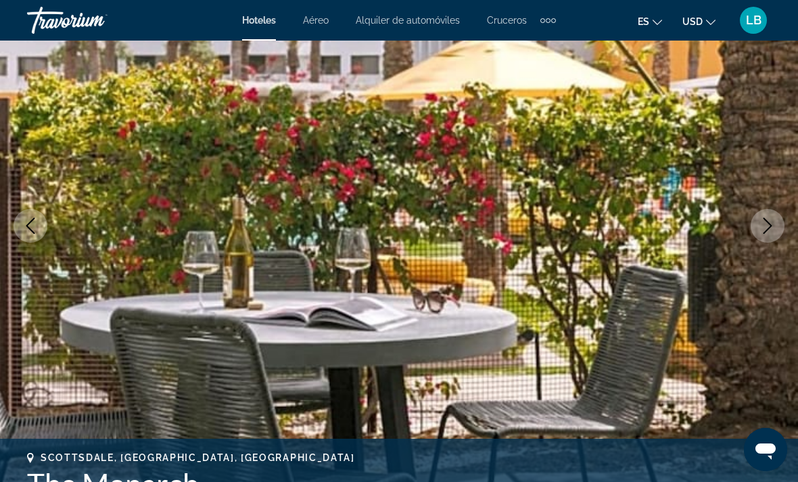
click at [771, 224] on icon "Next image" at bounding box center [767, 226] width 16 height 16
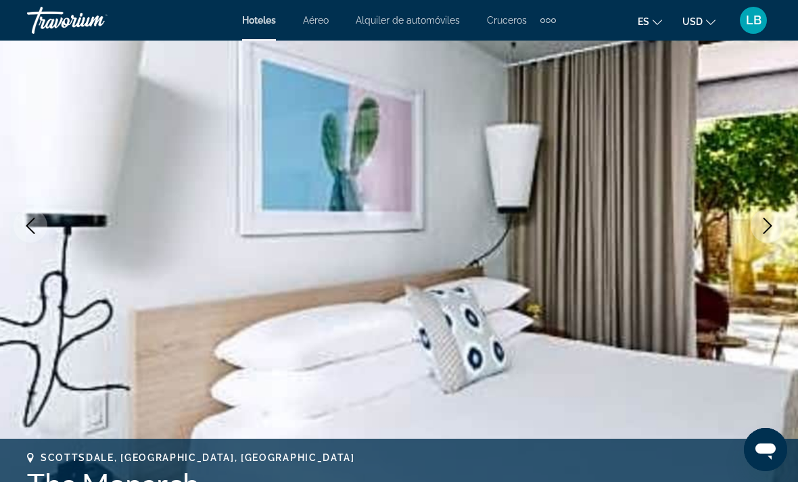
click at [770, 224] on icon "Next image" at bounding box center [767, 226] width 9 height 16
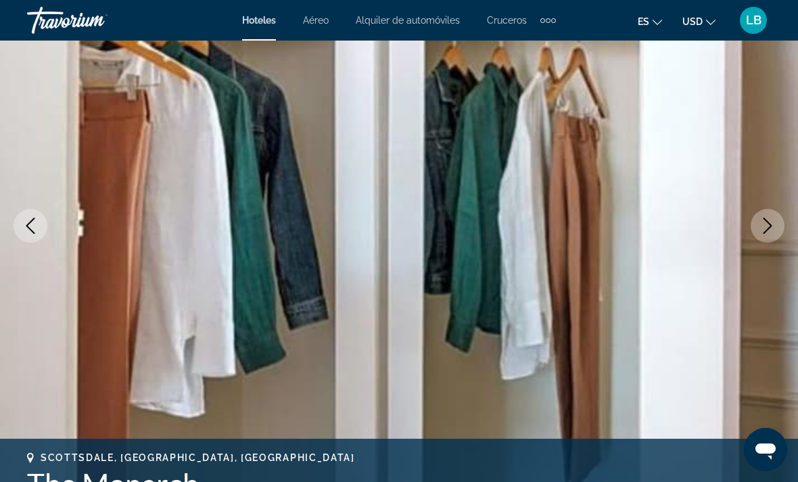
click at [28, 239] on button "Previous image" at bounding box center [31, 226] width 34 height 34
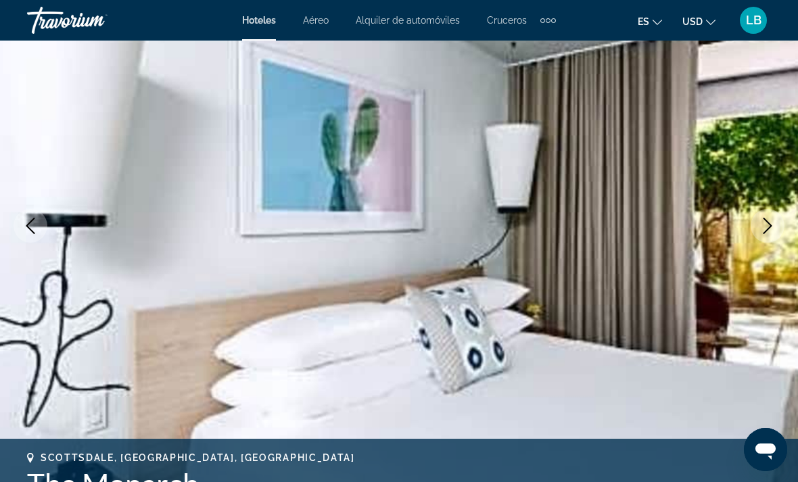
click at [765, 220] on icon "Next image" at bounding box center [767, 226] width 16 height 16
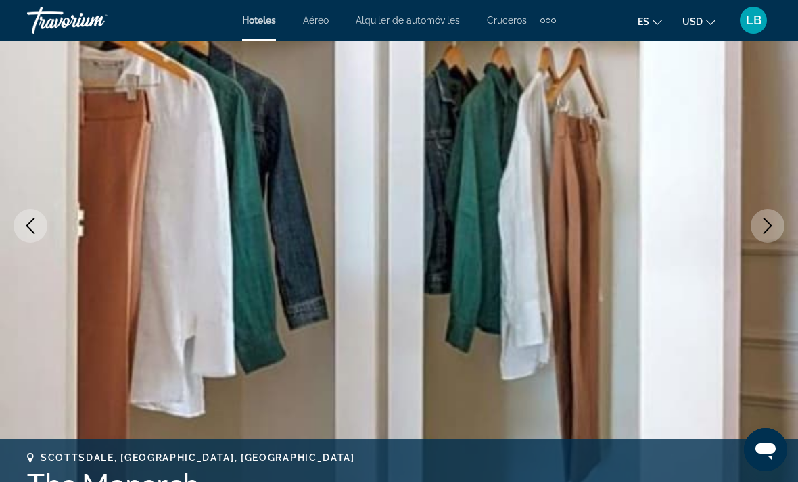
click at [758, 220] on button "Next image" at bounding box center [768, 226] width 34 height 34
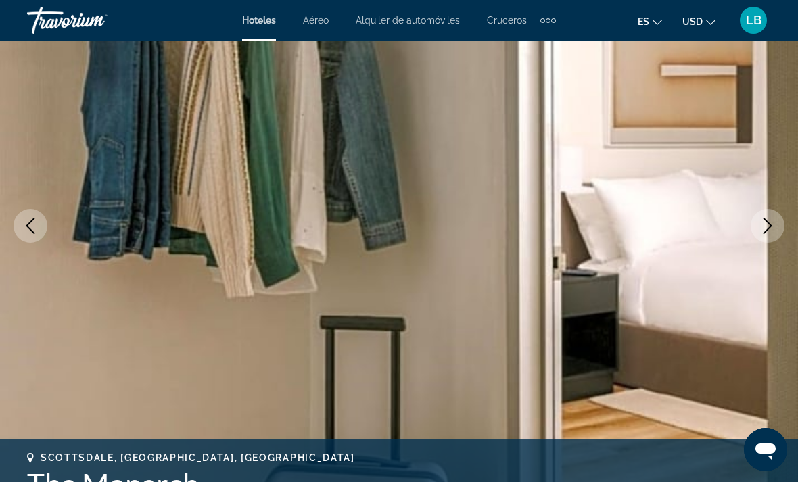
click at [767, 215] on button "Next image" at bounding box center [768, 226] width 34 height 34
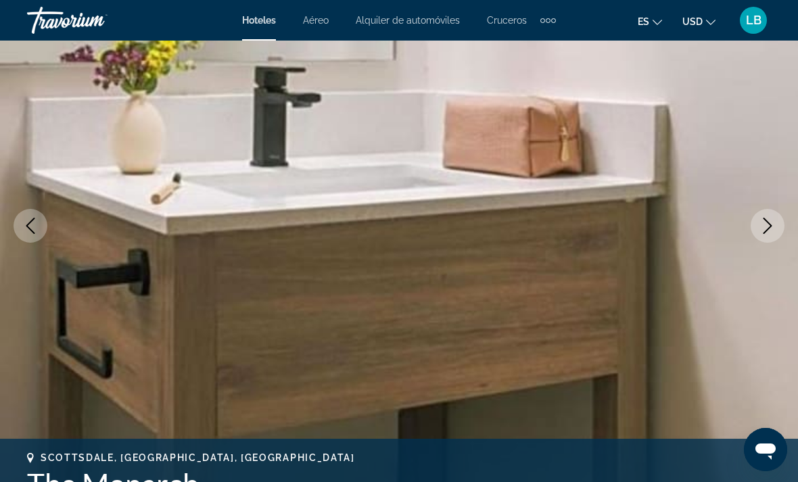
click at [771, 223] on icon "Next image" at bounding box center [767, 226] width 16 height 16
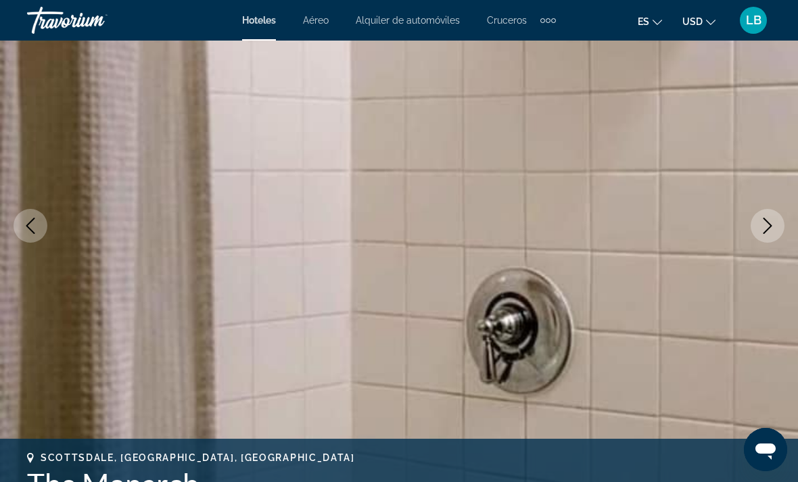
click at [769, 221] on icon "Next image" at bounding box center [767, 226] width 16 height 16
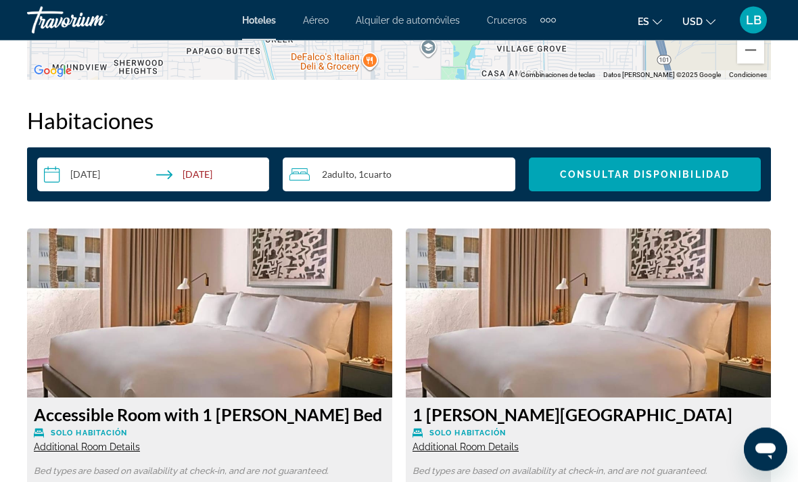
scroll to position [1923, 0]
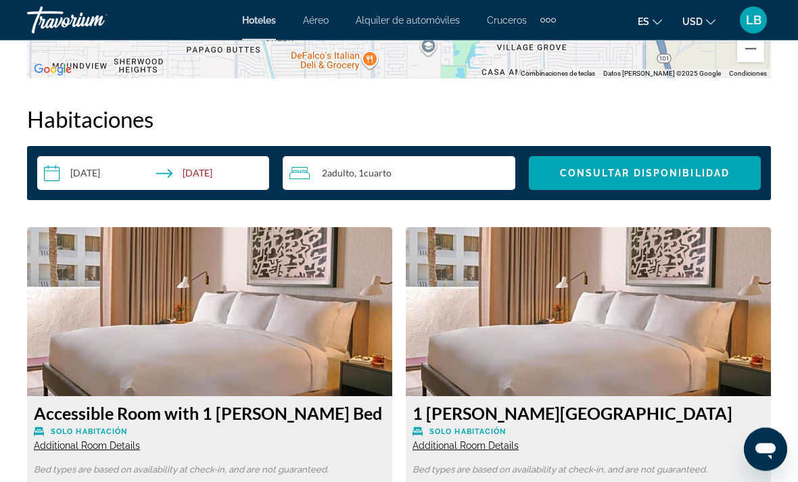
click at [705, 177] on span "Consultar disponibilidad" at bounding box center [645, 173] width 170 height 11
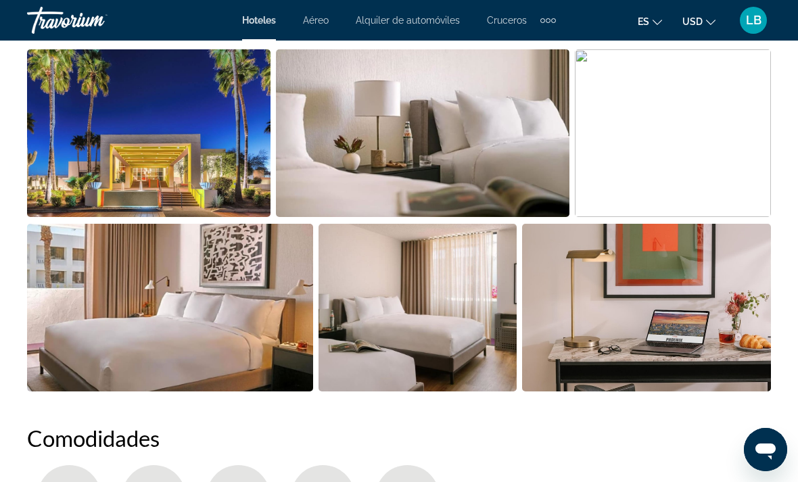
scroll to position [876, 0]
